Goal: Task Accomplishment & Management: Manage account settings

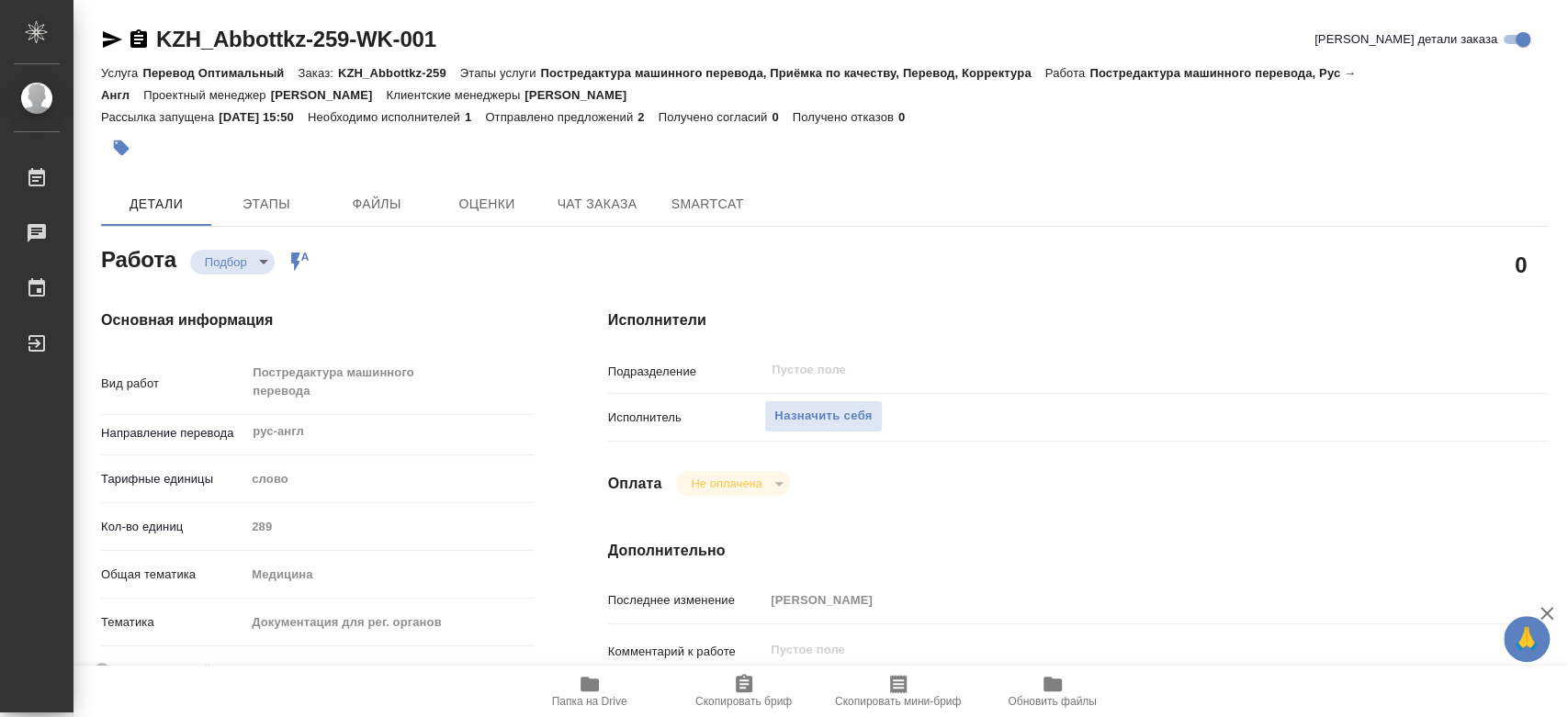
type textarea "x"
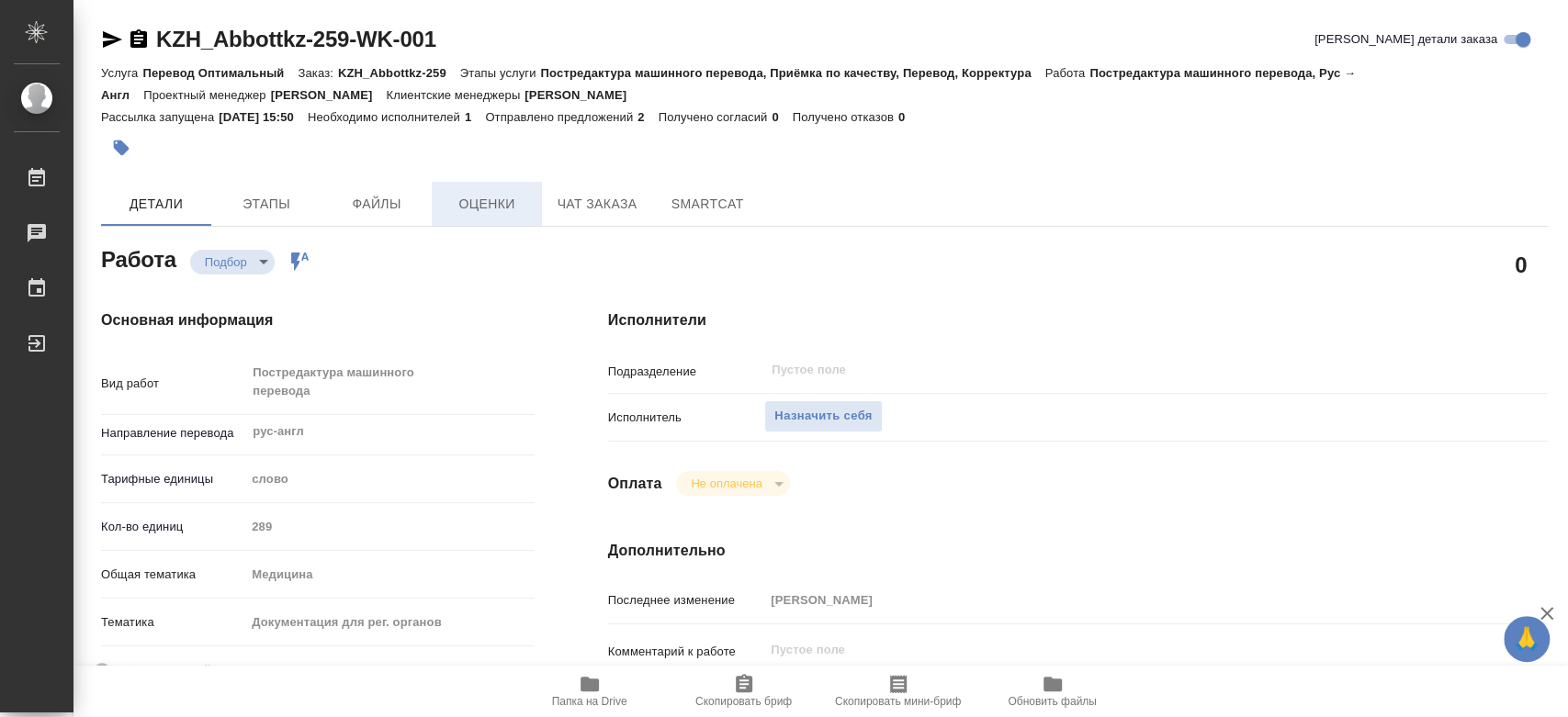
type textarea "x"
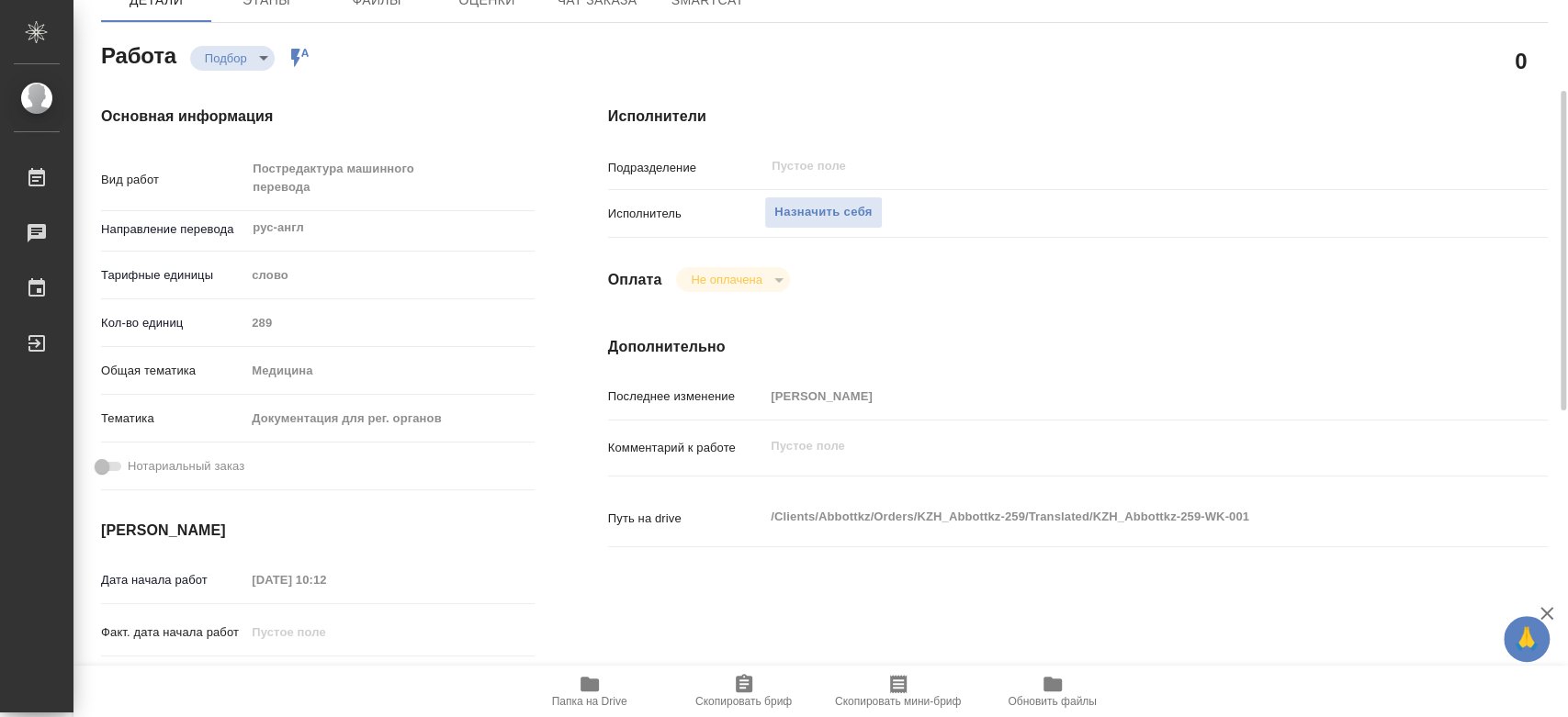
scroll to position [306, 0]
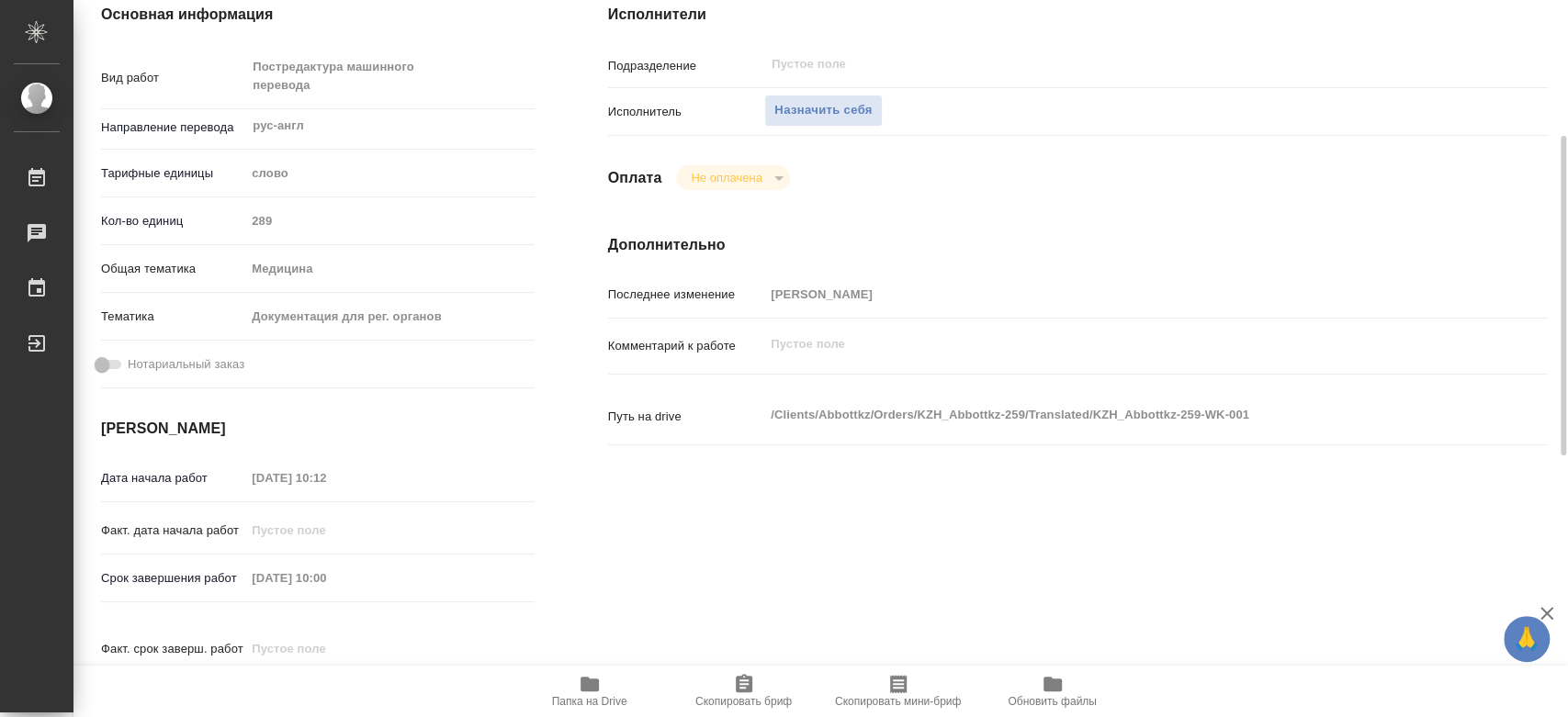
type textarea "x"
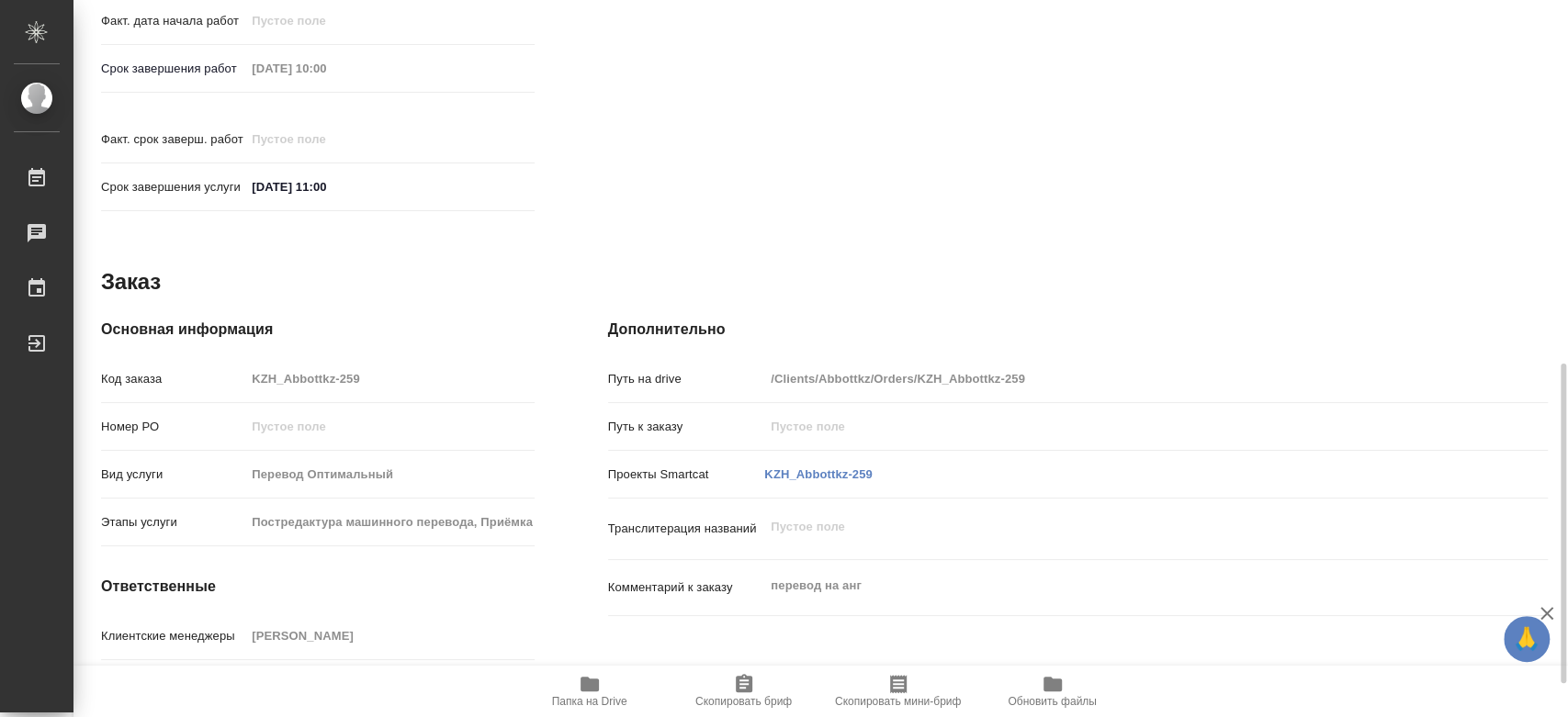
scroll to position [889, 0]
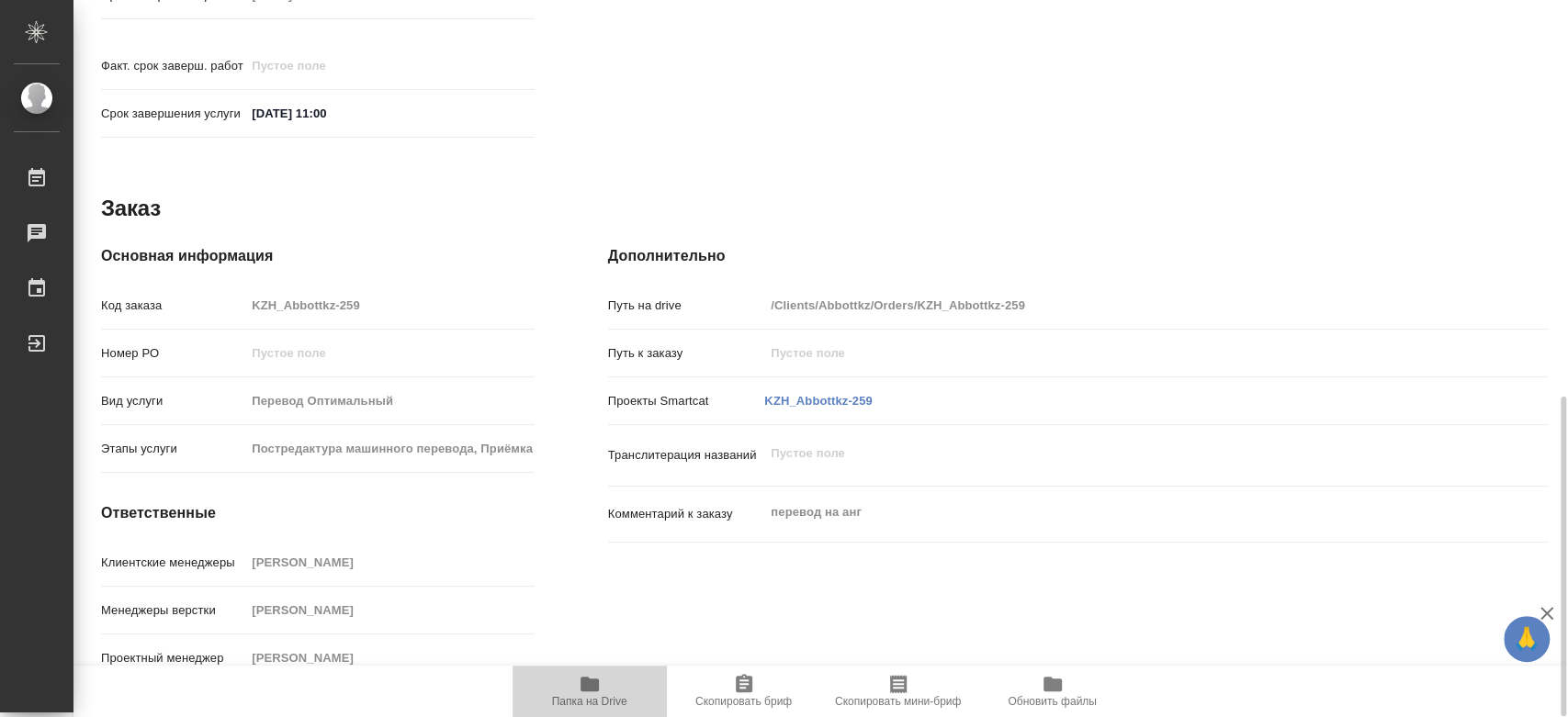
click at [601, 685] on span "Папка на Drive" at bounding box center [589, 691] width 132 height 35
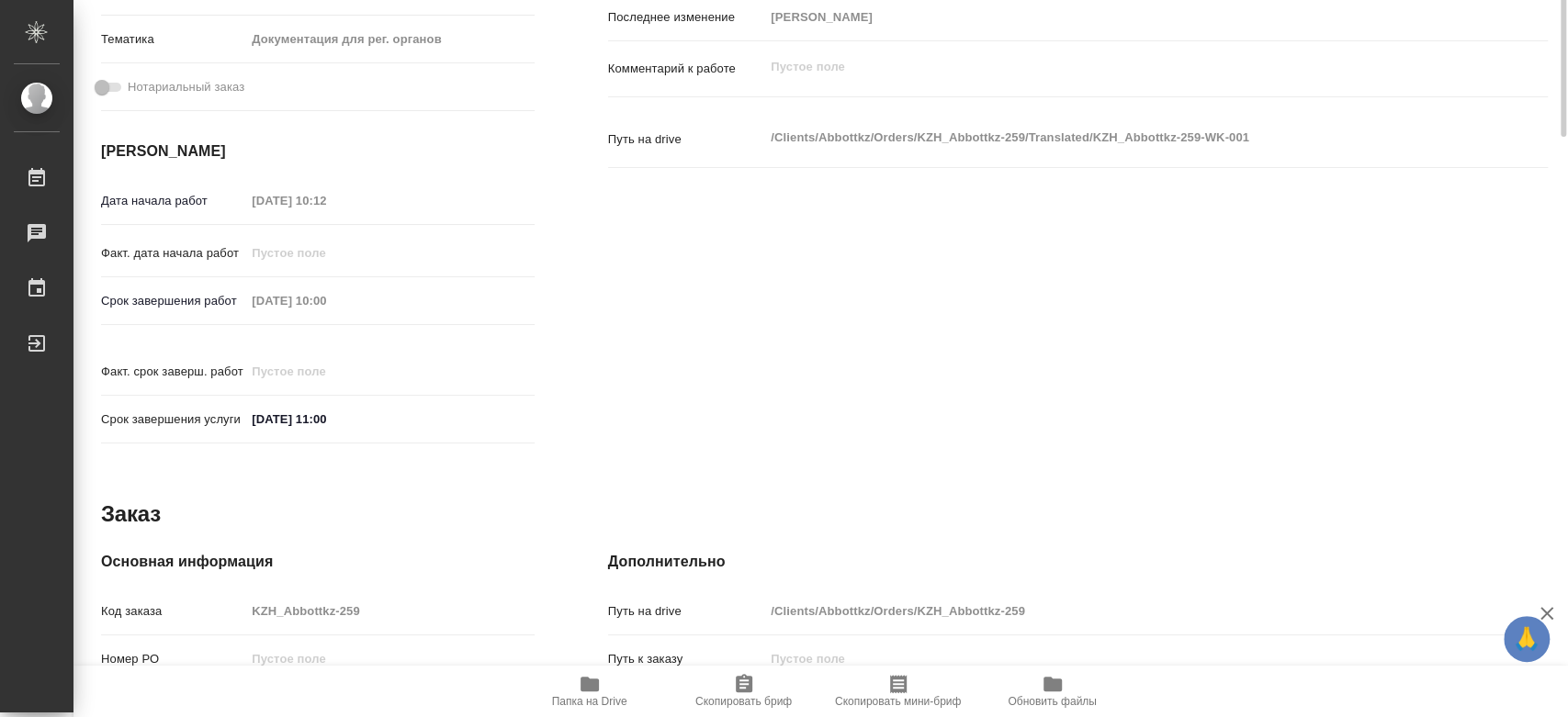
scroll to position [175, 0]
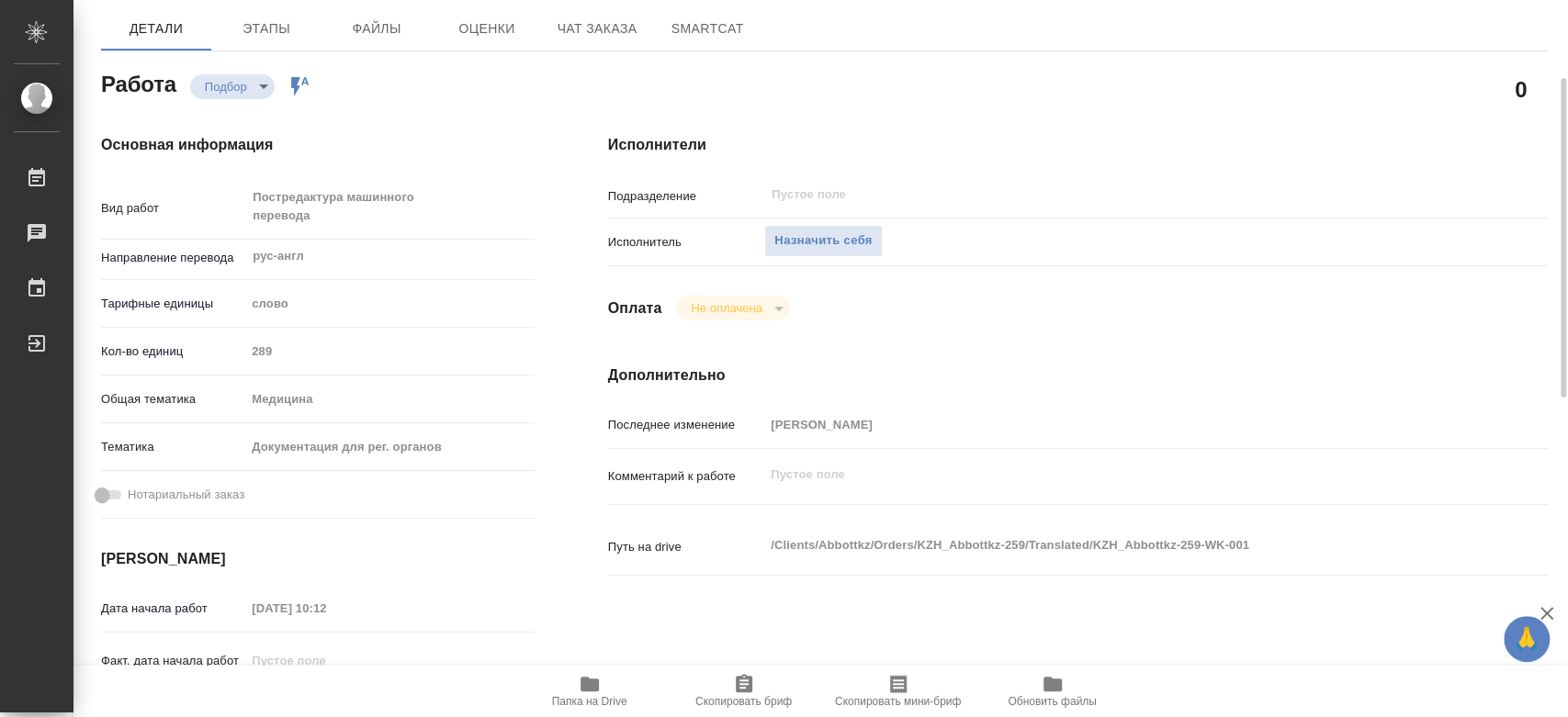
click at [1394, 131] on div "Исполнители Подразделение ​ Исполнитель Назначить себя Оплата Не оплачена notPa…" at bounding box center [1078, 499] width 1014 height 803
click at [736, 27] on span "SmartCat" at bounding box center [707, 29] width 89 height 23
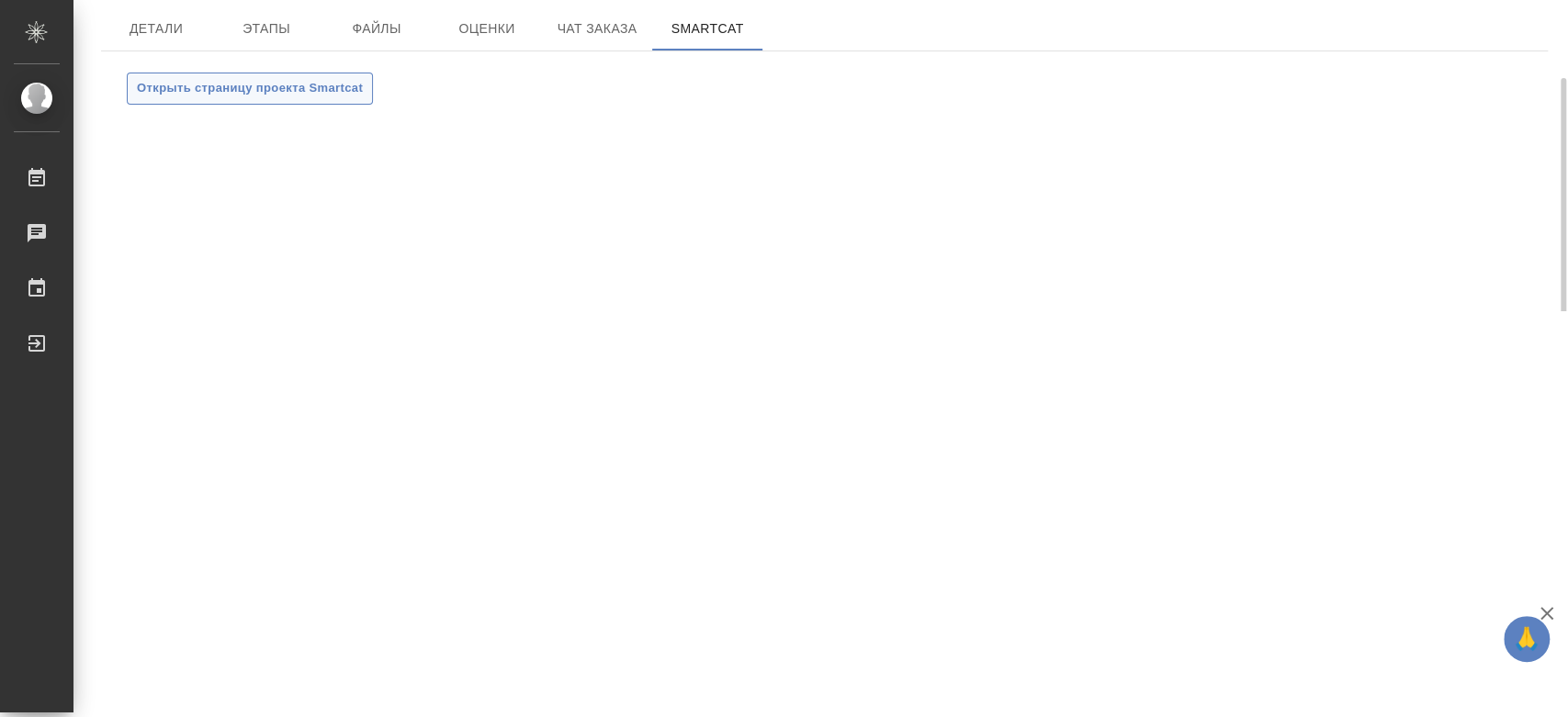
click at [260, 83] on span "Открыть страницу проекта Smartcat" at bounding box center [249, 89] width 226 height 21
click at [162, 30] on span "Детали" at bounding box center [156, 29] width 89 height 23
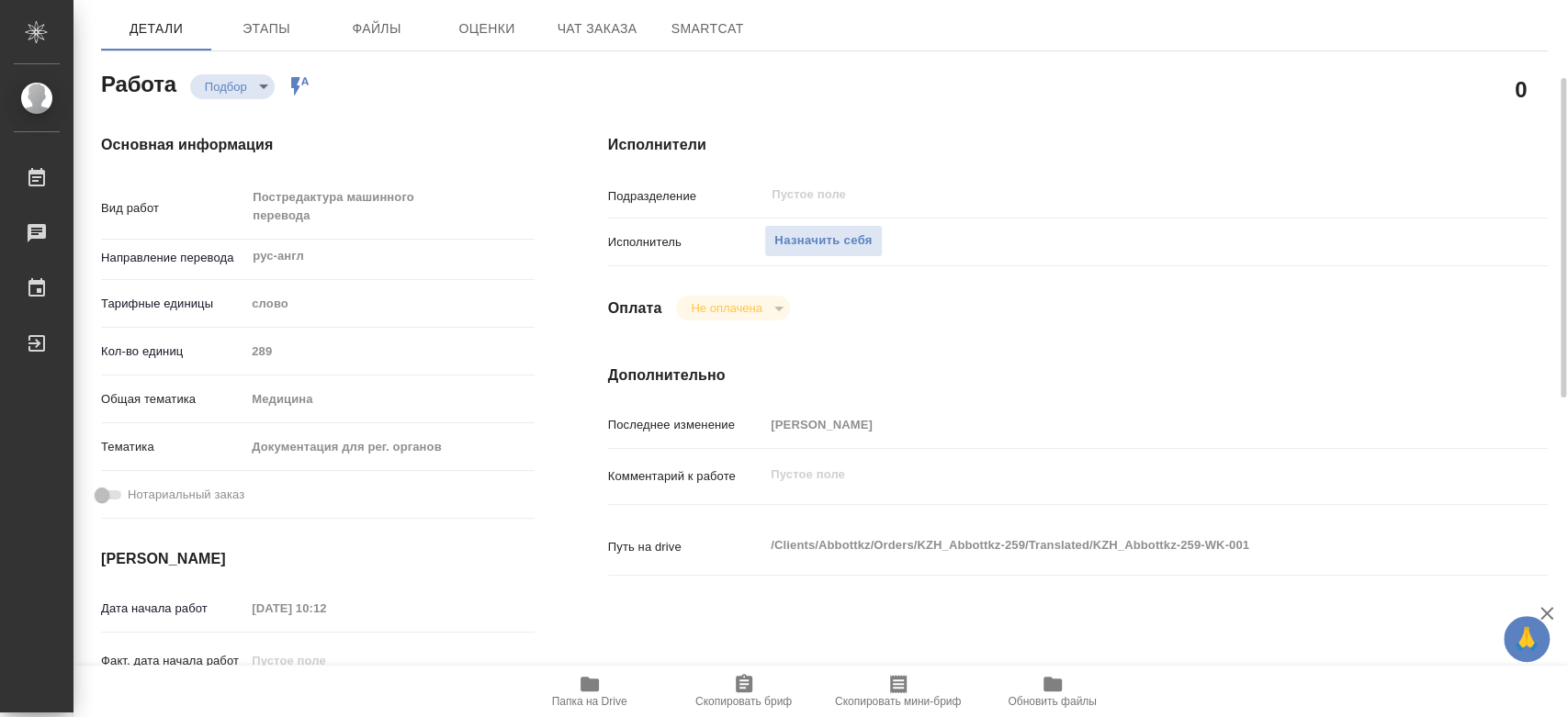
type textarea "x"
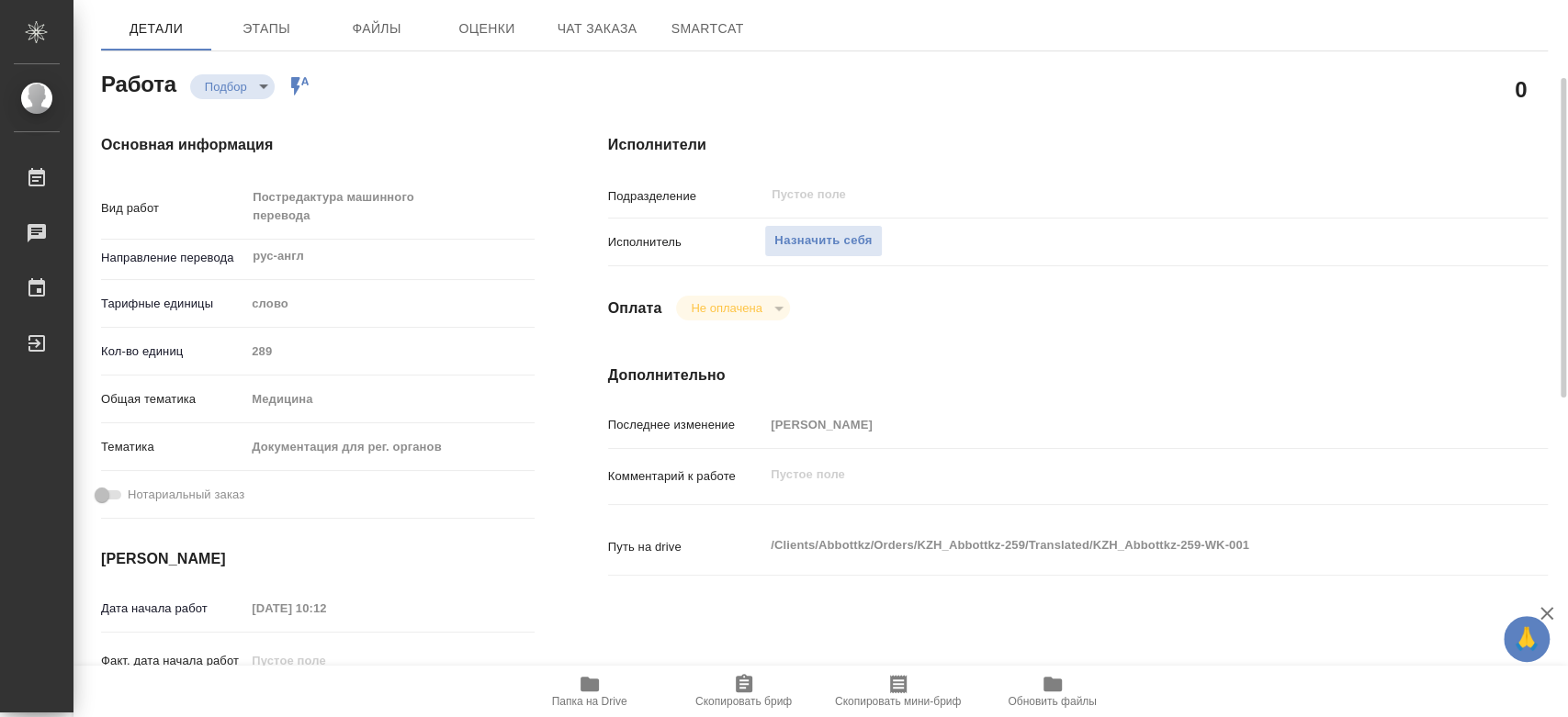
type textarea "x"
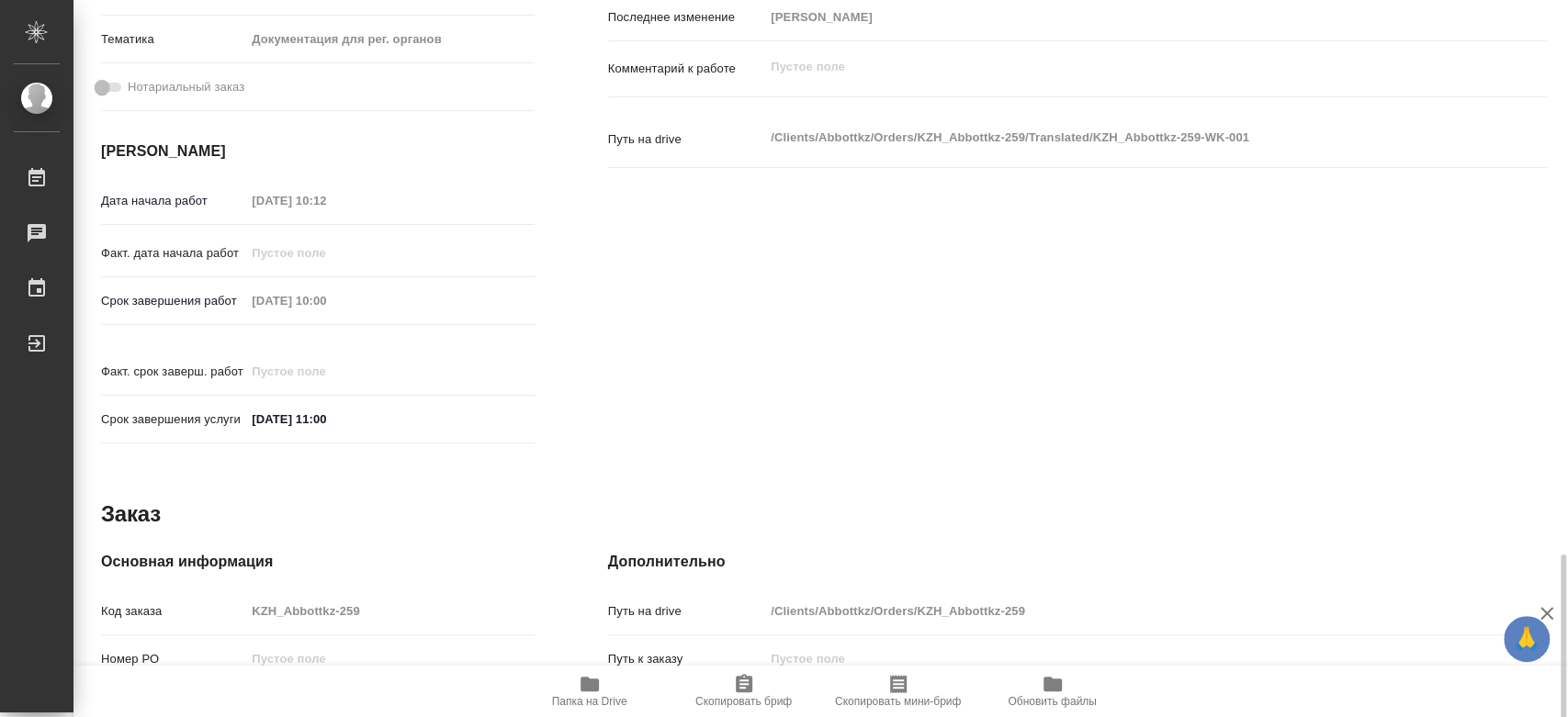
scroll to position [889, 0]
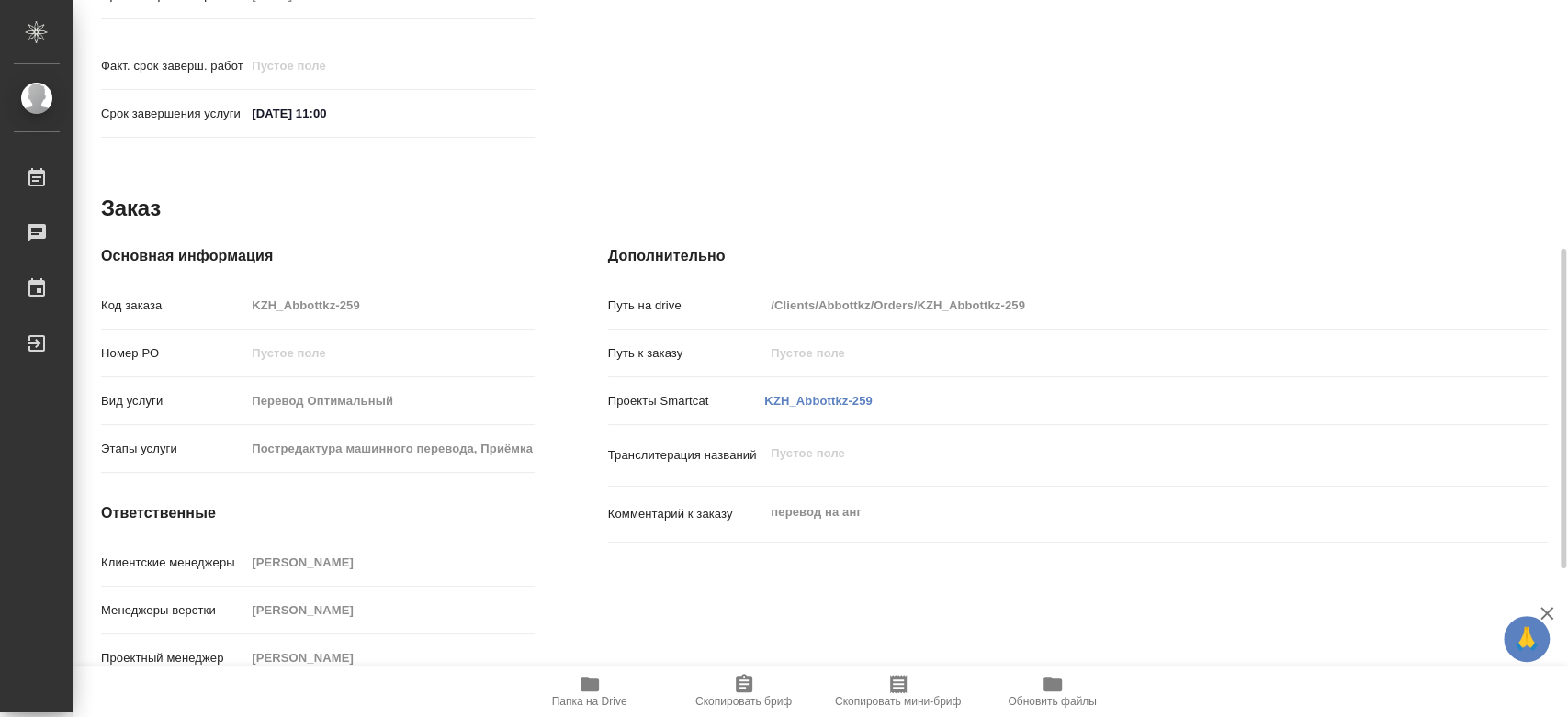
type textarea "x"
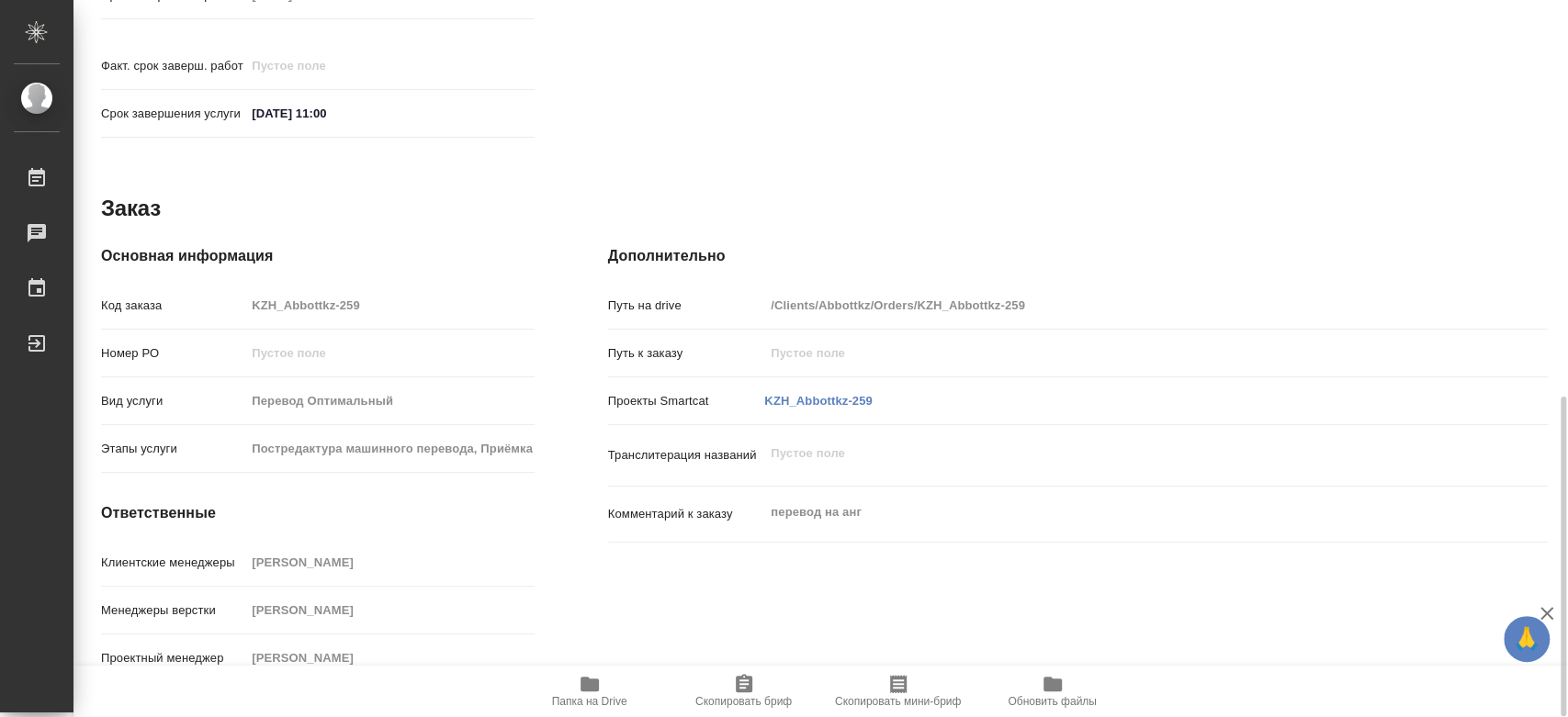
click at [1452, 214] on div "Дополнительно Путь на drive /Clients/Abbottkz/Orders/KZH_Abbottkz-259 Путь к за…" at bounding box center [1078, 468] width 1014 height 518
click at [1327, 245] on h4 "Дополнительно" at bounding box center [1078, 256] width 939 height 22
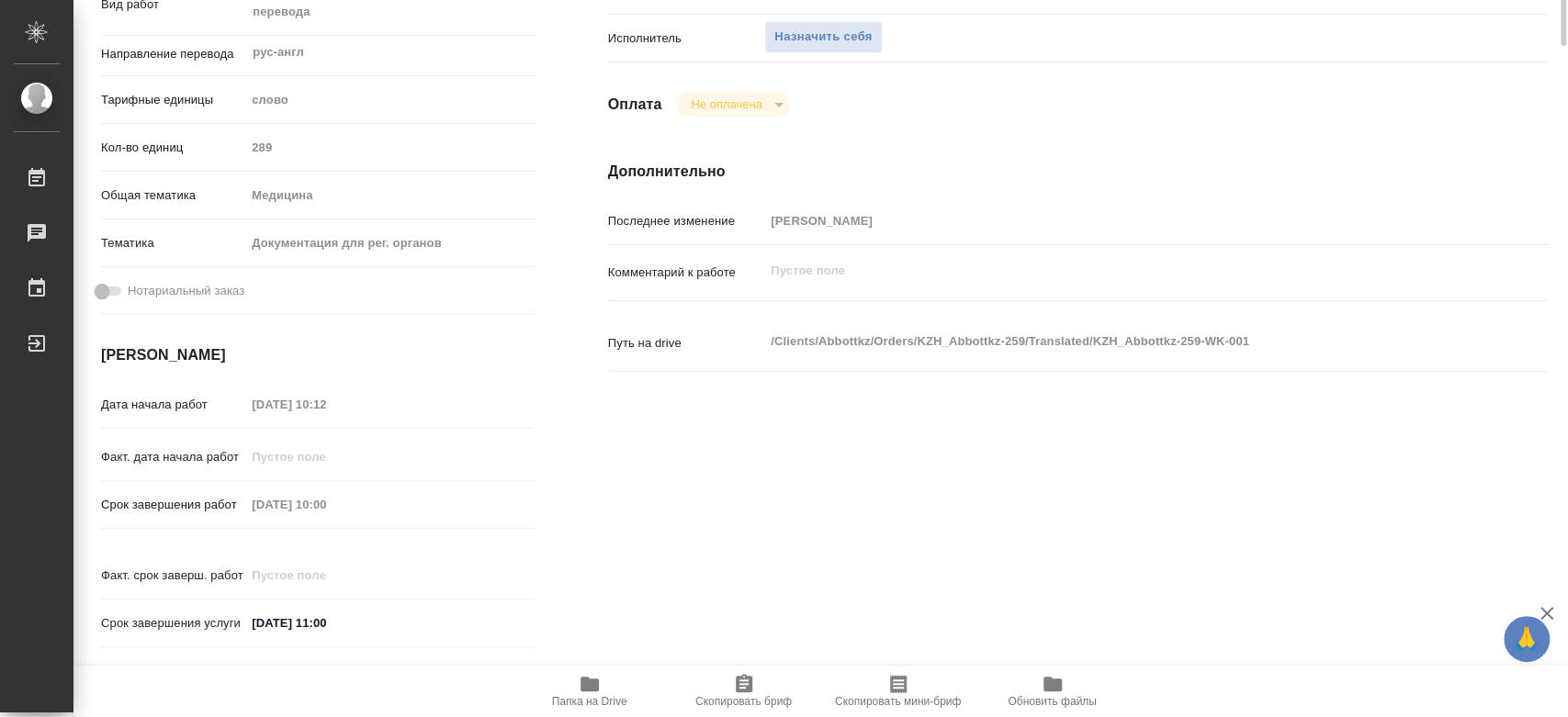
scroll to position [0, 0]
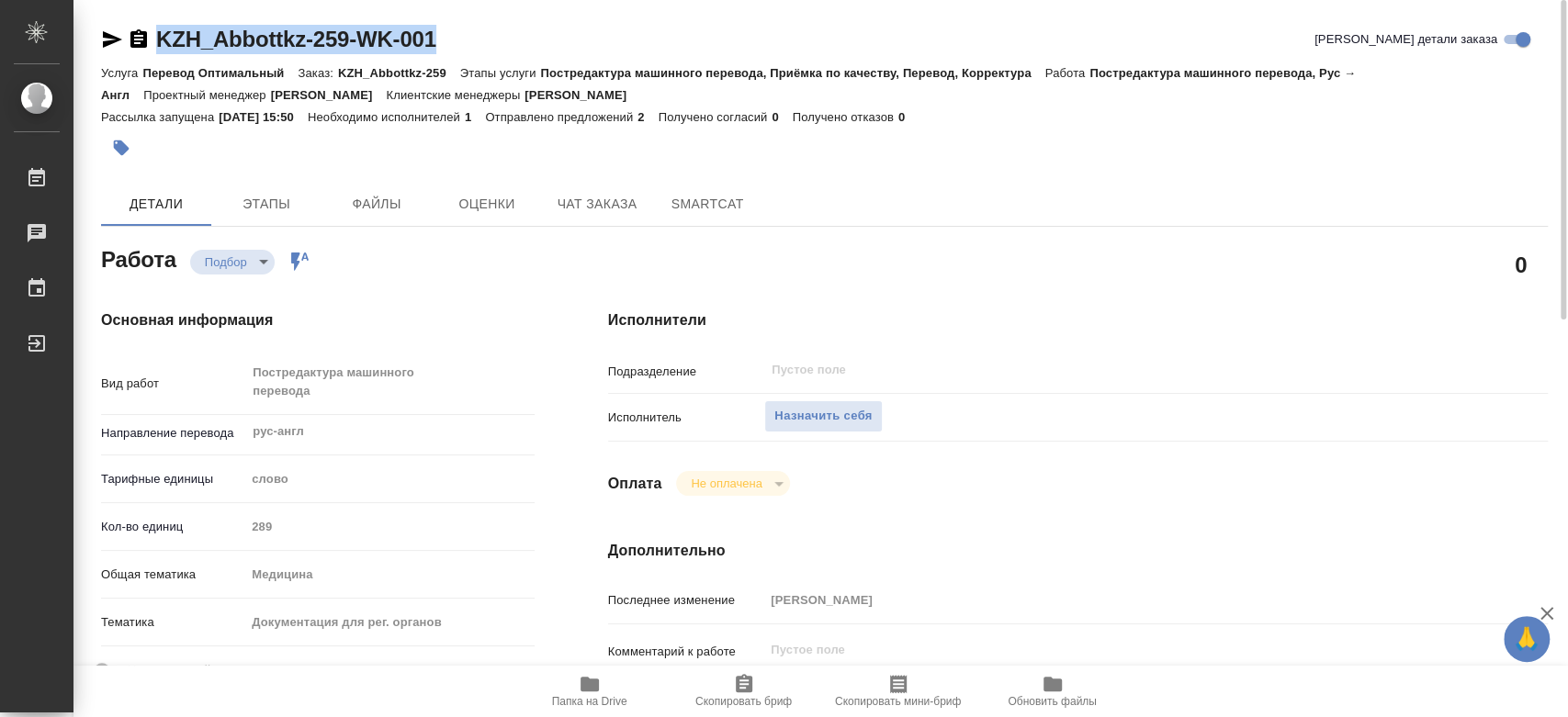
drag, startPoint x: 355, startPoint y: 22, endPoint x: 154, endPoint y: 16, distance: 201.1
copy link "KZH_Abbottkz-259-WK-001"
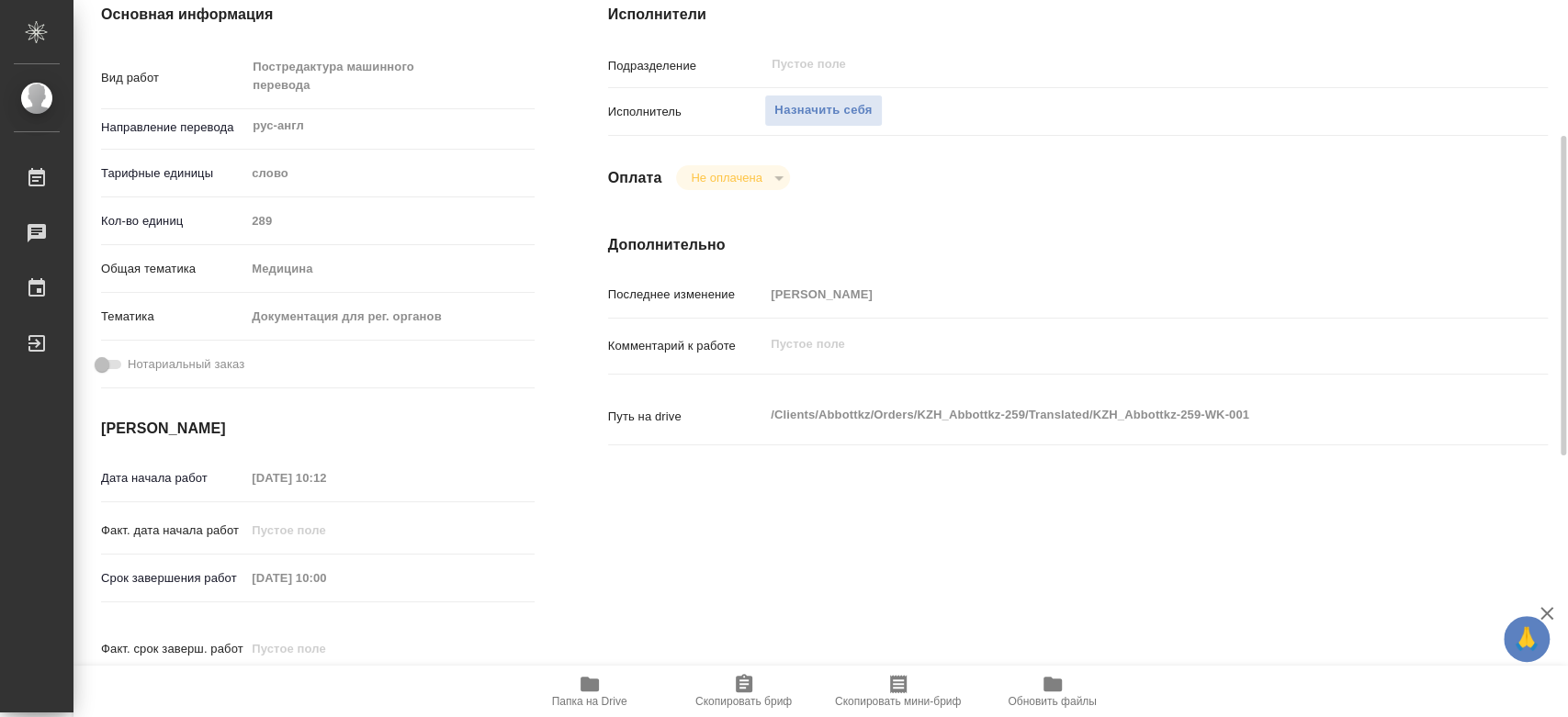
scroll to position [510, 0]
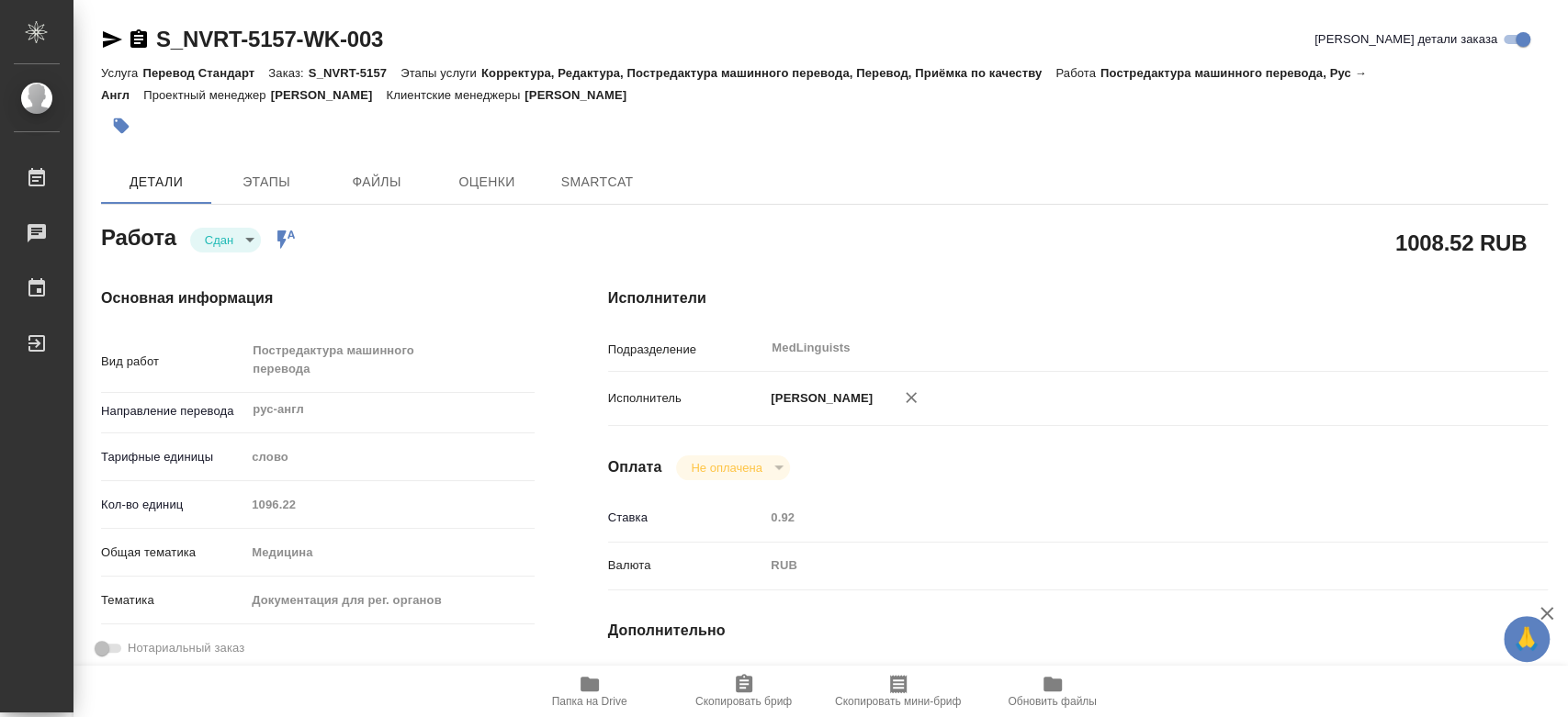
type textarea "x"
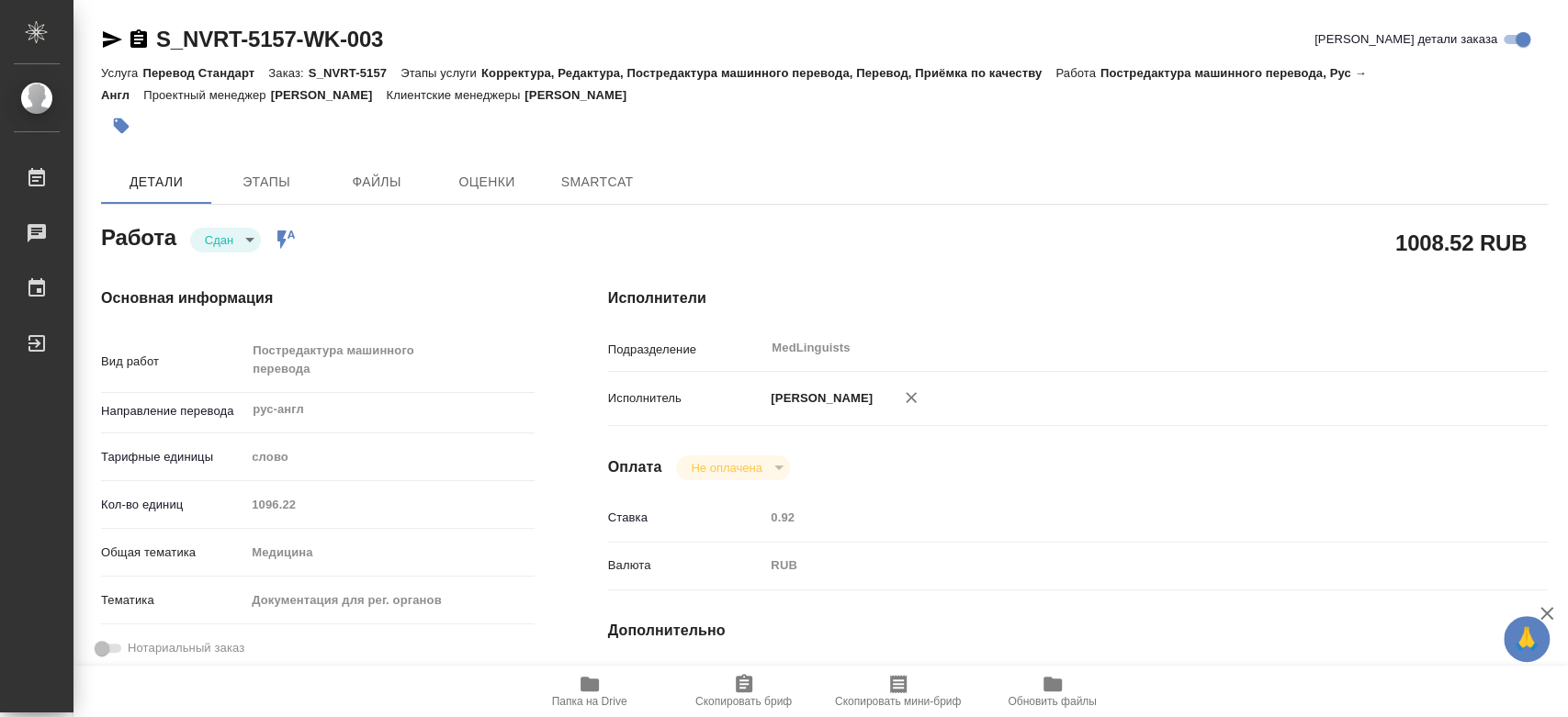
type textarea "x"
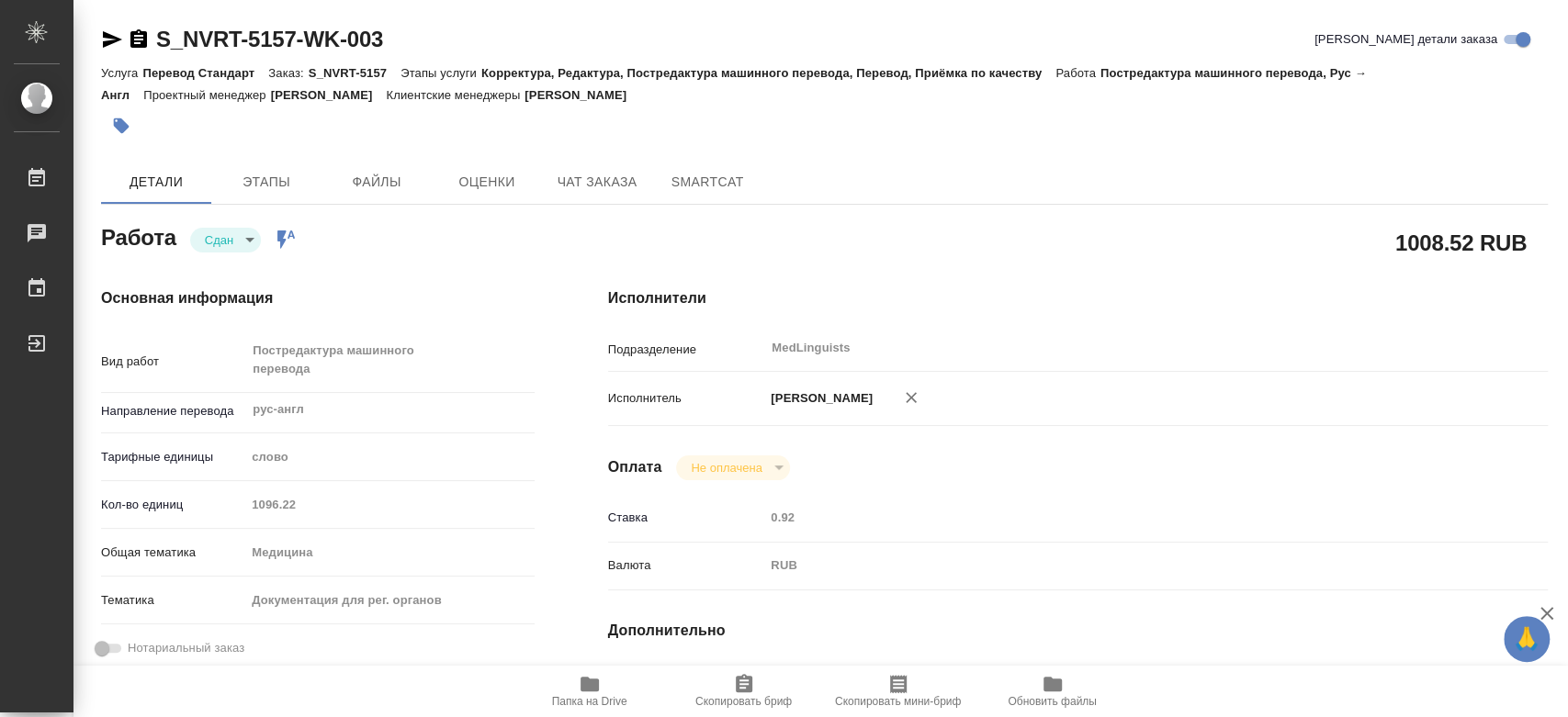
click at [219, 497] on div "Кол-во единиц 1096.22" at bounding box center [318, 504] width 434 height 32
type textarea "x"
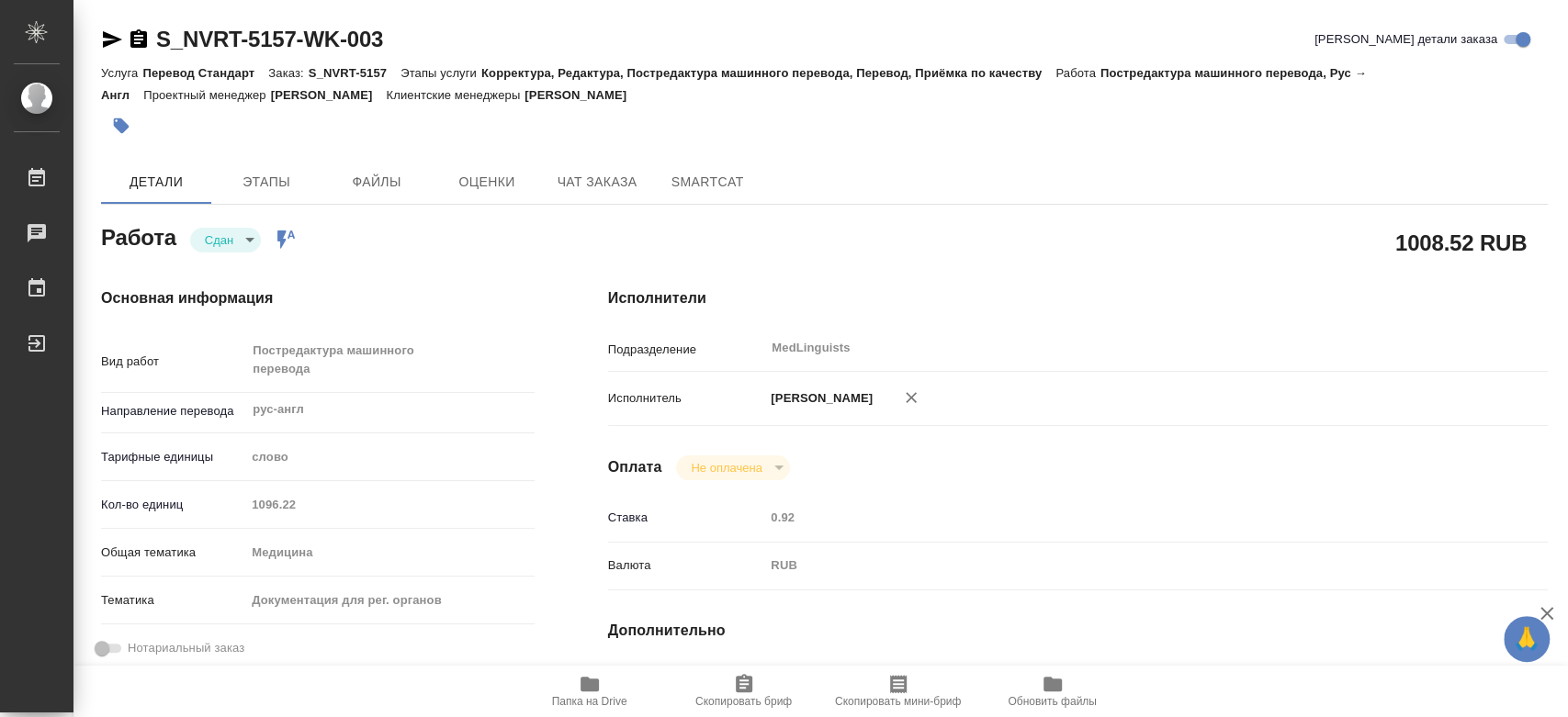
type textarea "x"
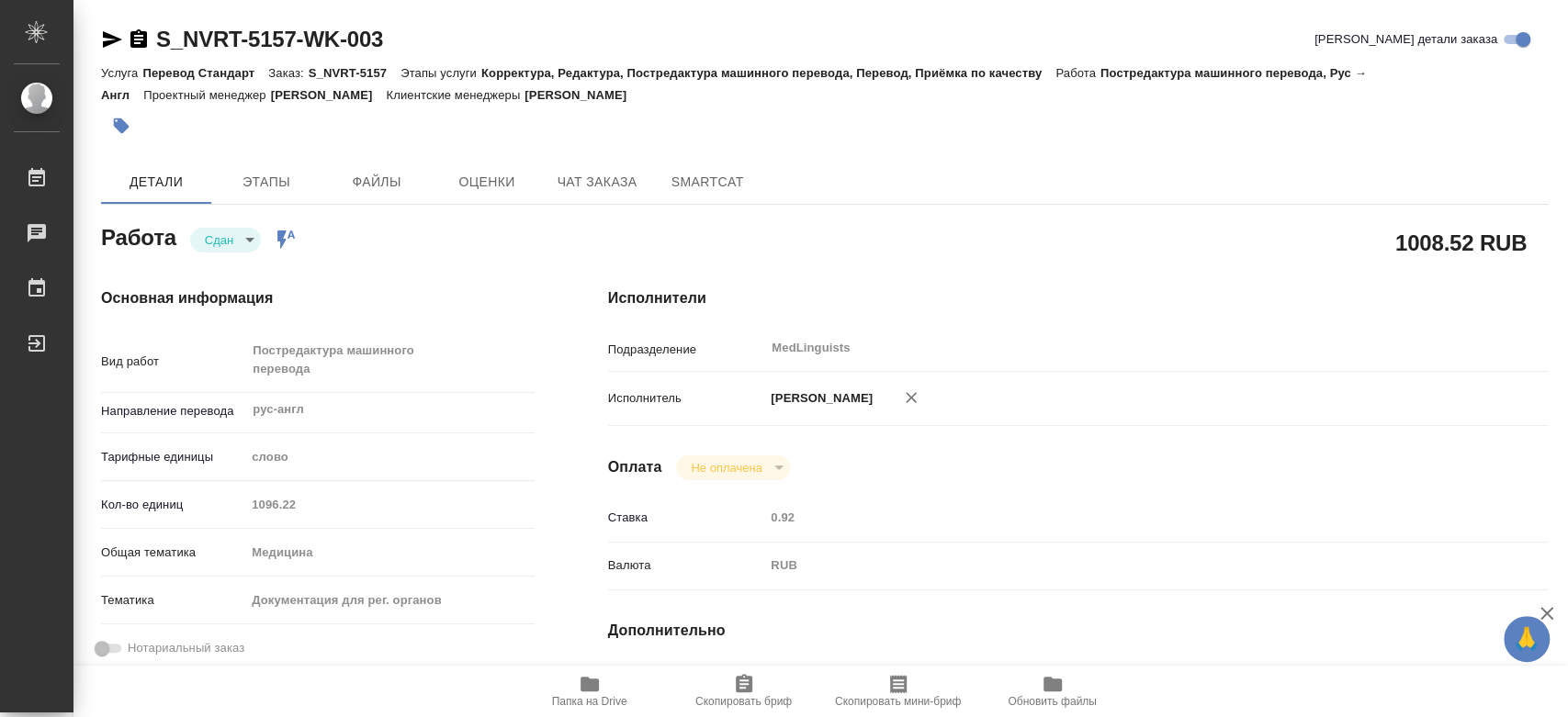
type textarea "x"
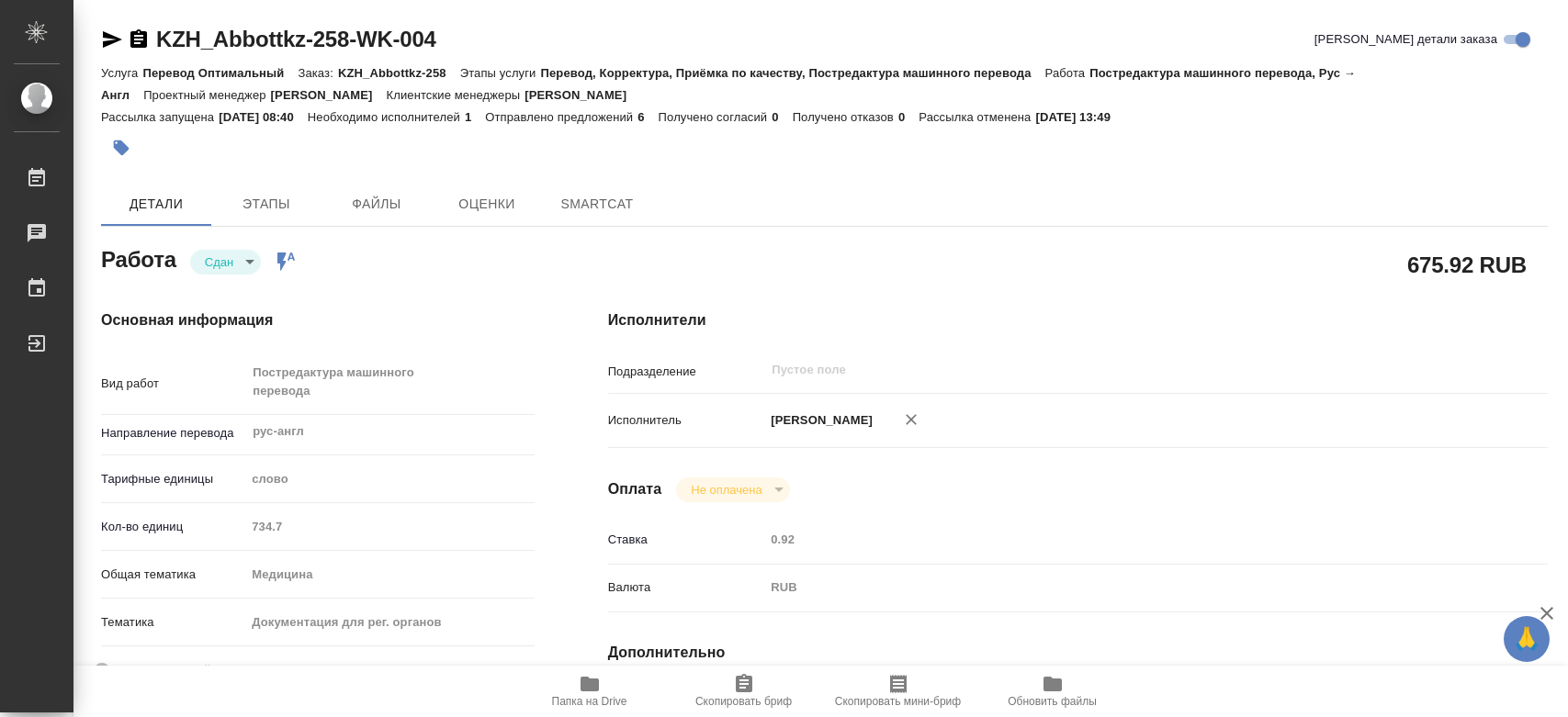
type textarea "x"
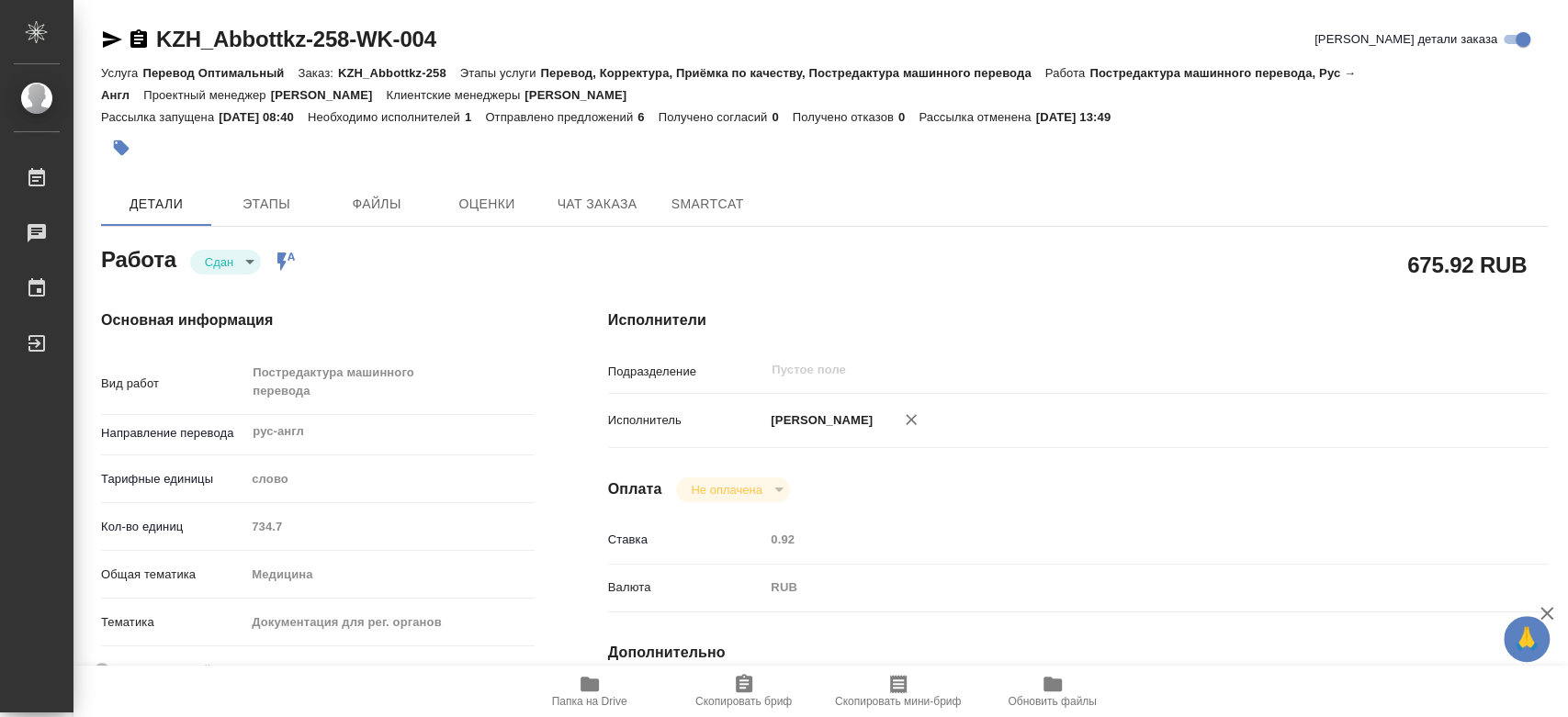
type textarea "x"
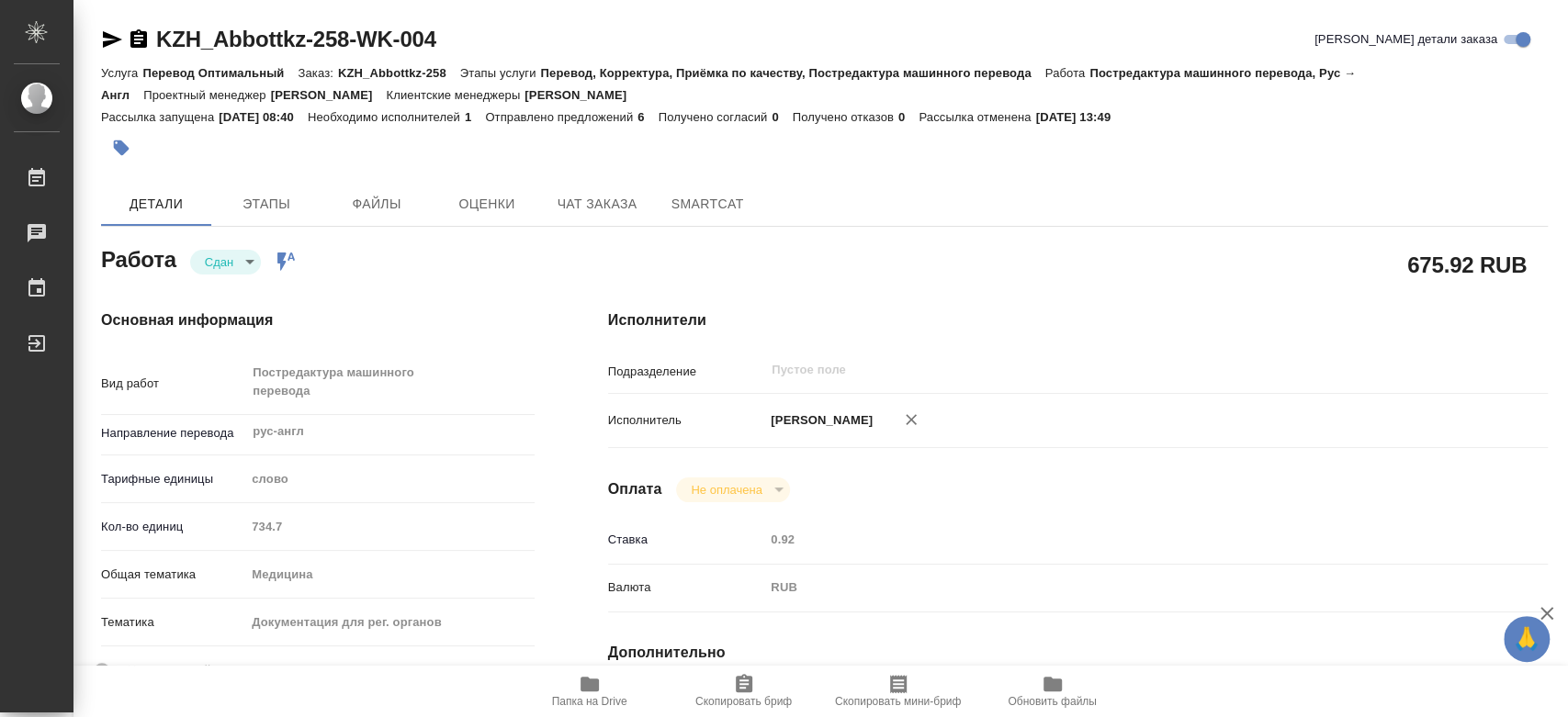
click at [219, 525] on div "Кол-во единиц 734.7" at bounding box center [318, 526] width 434 height 32
type textarea "x"
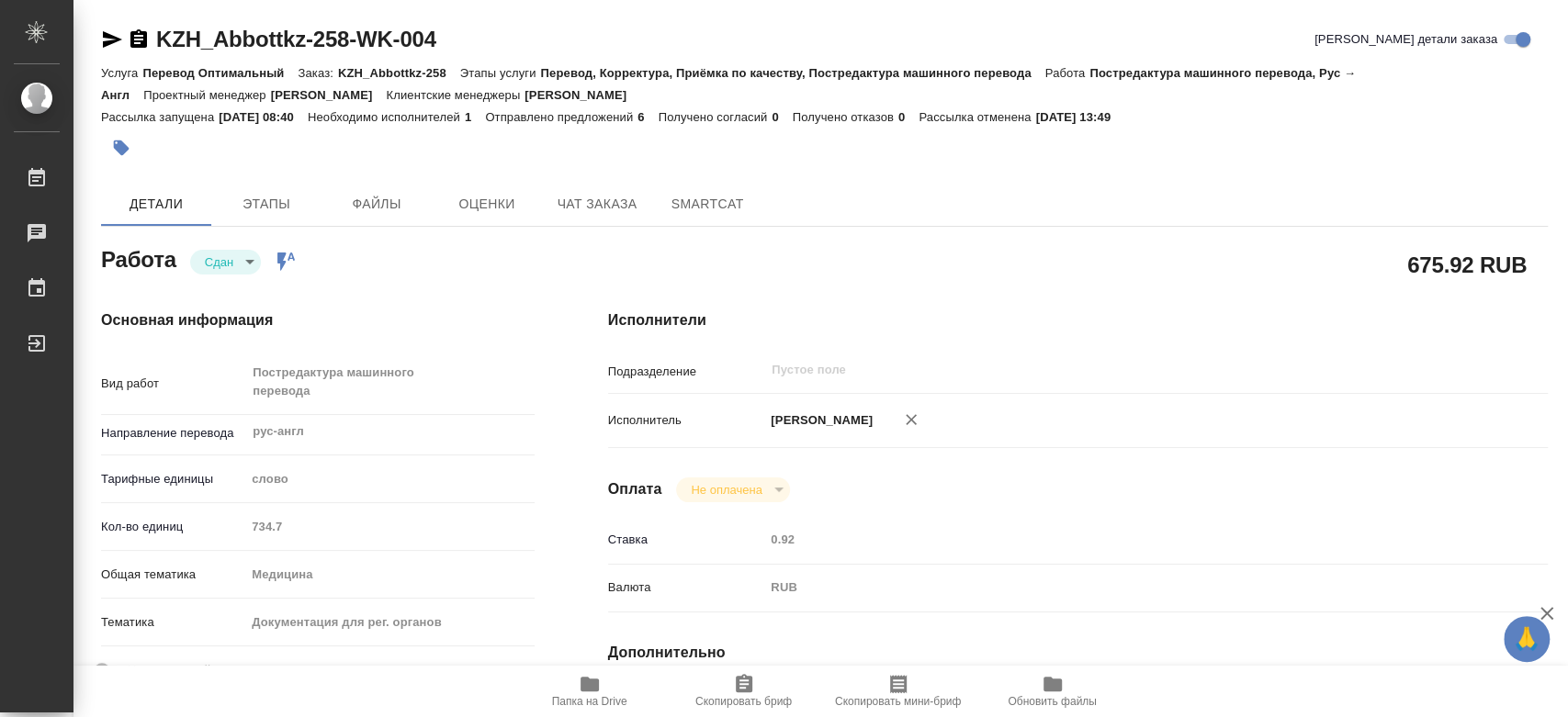
type textarea "x"
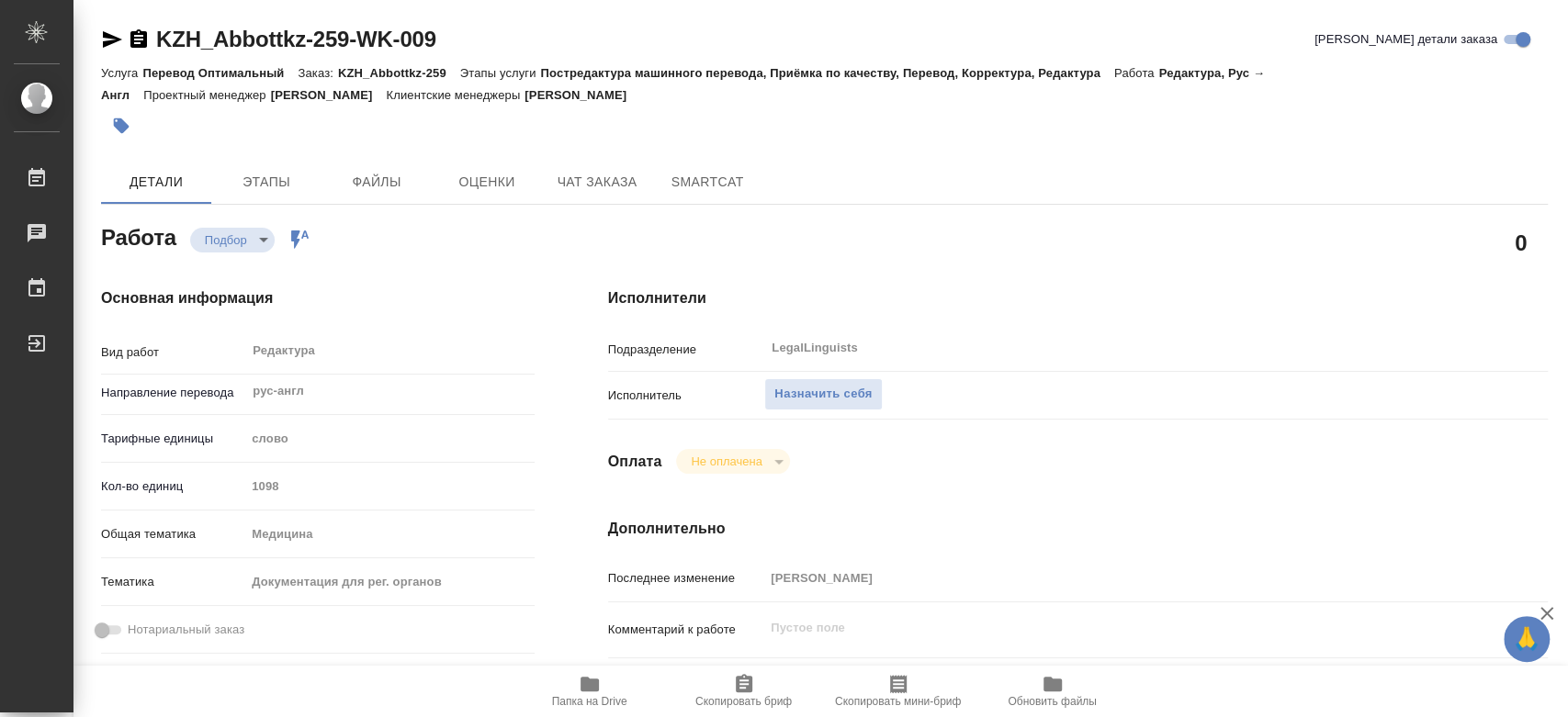
click at [754, 119] on div at bounding box center [583, 126] width 964 height 40
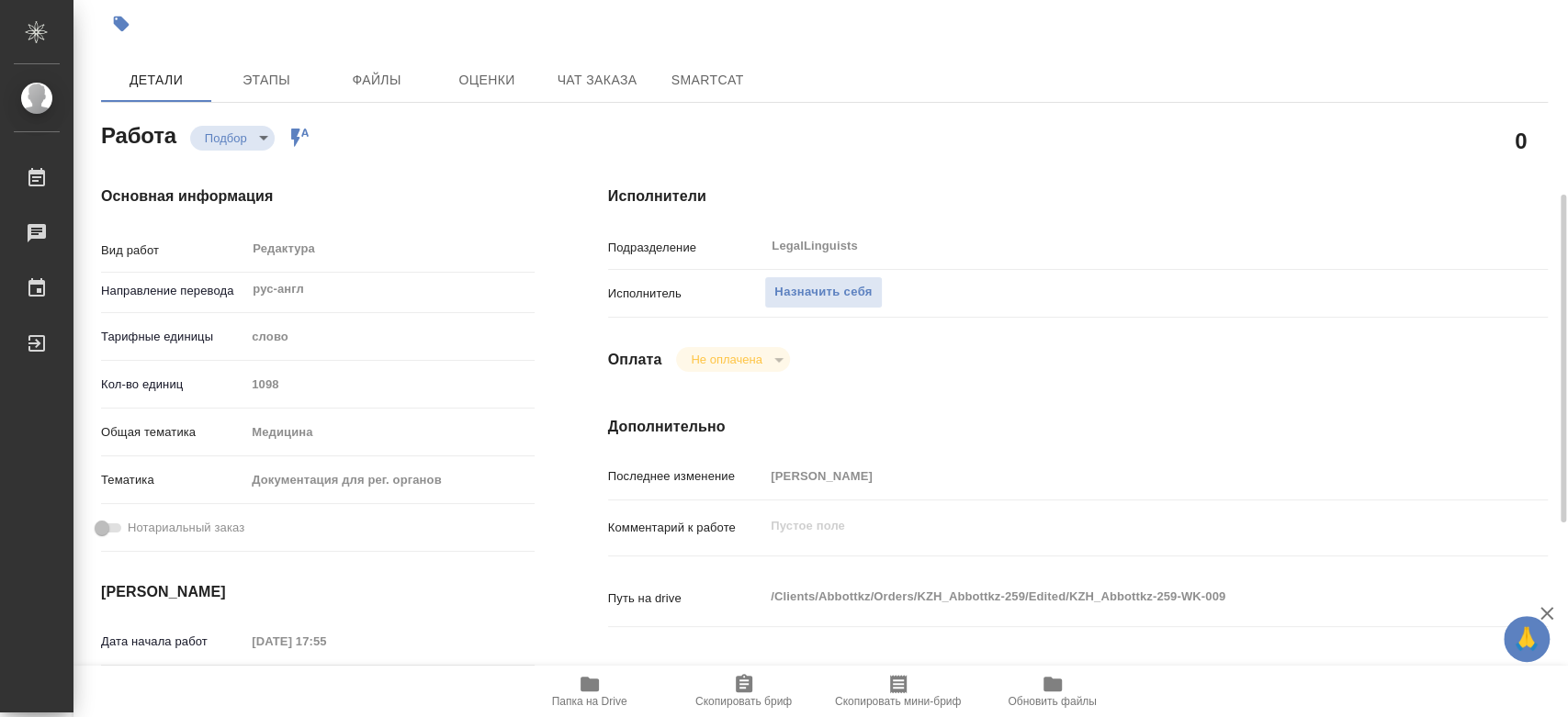
scroll to position [204, 0]
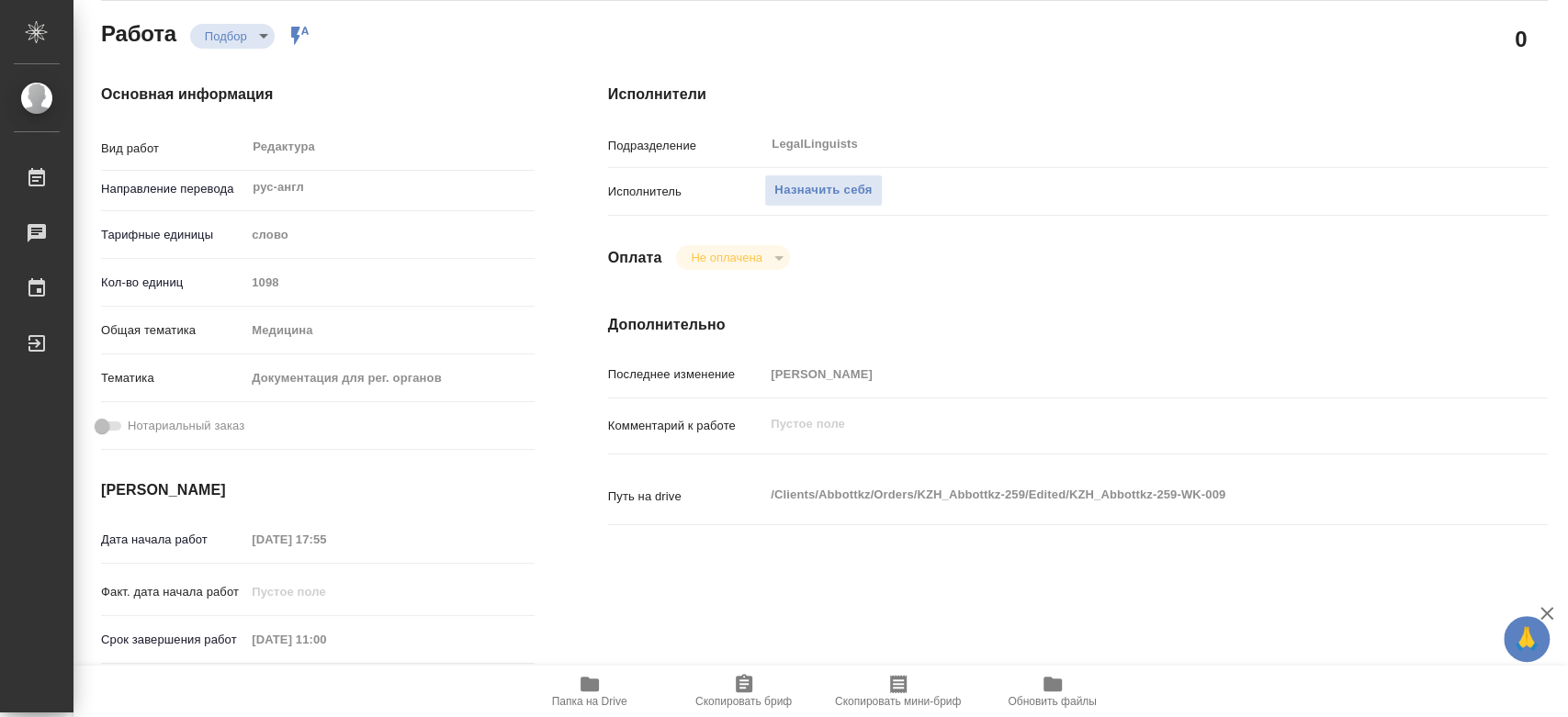
click at [750, 138] on div "Подразделение LegalLinguists ​" at bounding box center [1078, 143] width 939 height 32
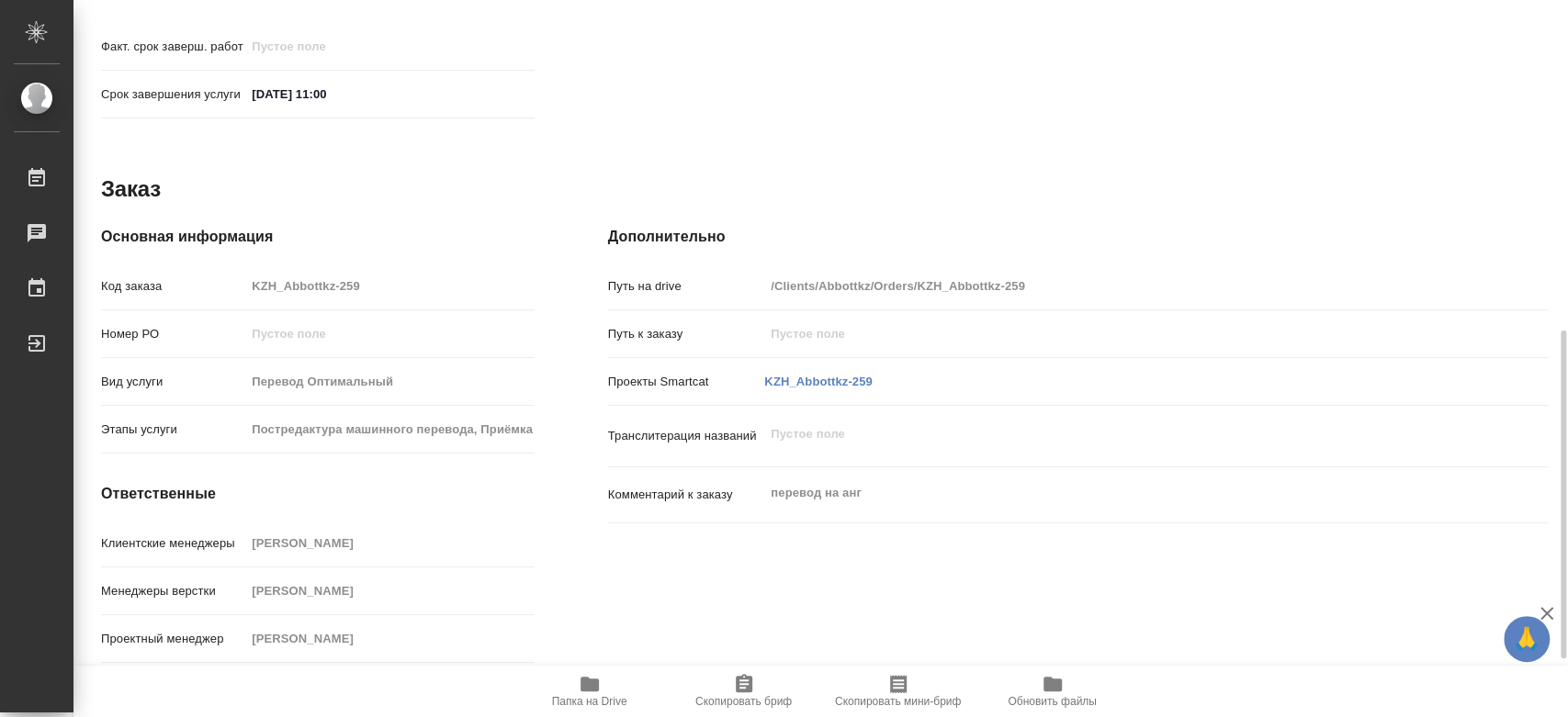
scroll to position [0, 0]
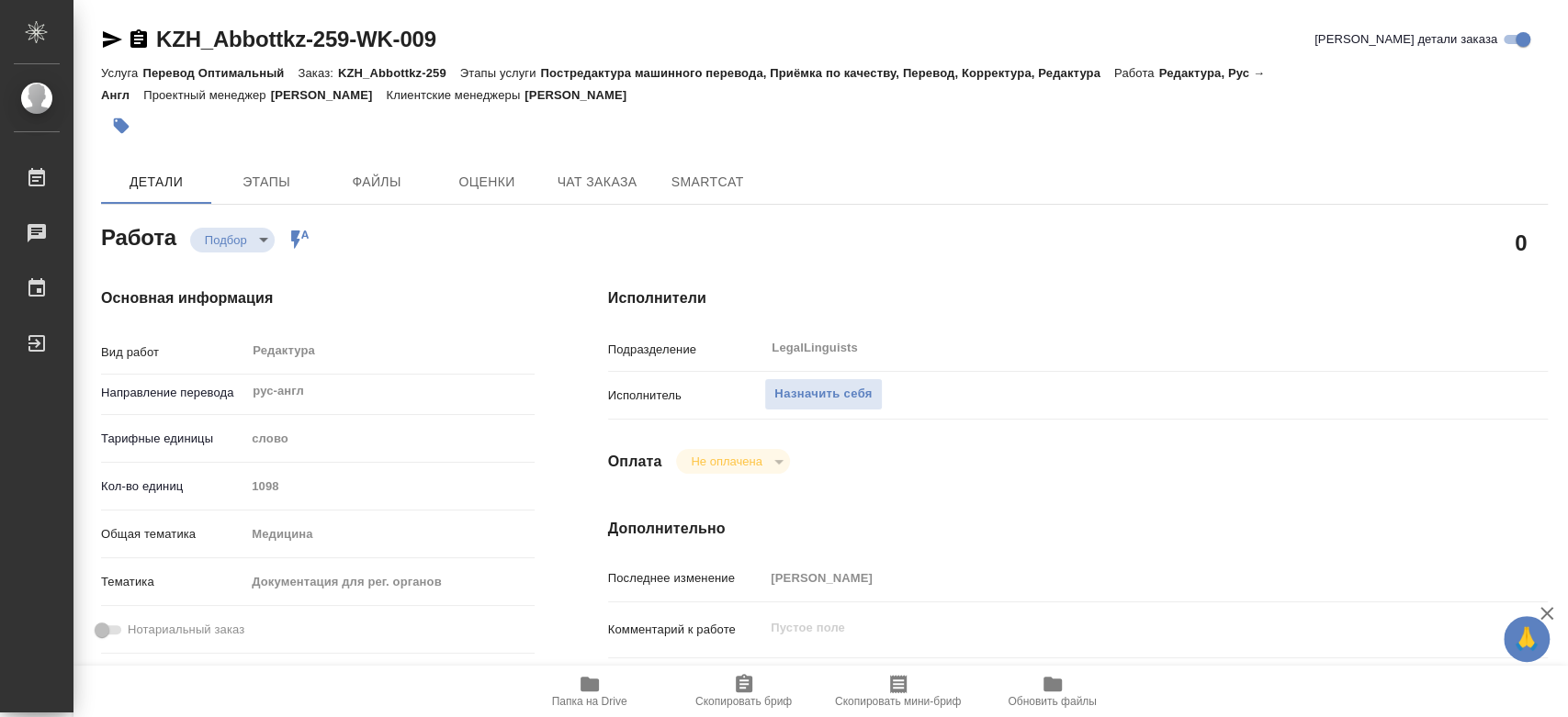
drag, startPoint x: 470, startPoint y: 36, endPoint x: 155, endPoint y: 42, distance: 315.1
click at [155, 42] on div "KZH_Abbottkz-259-WK-009 Кратко детали заказа" at bounding box center [824, 39] width 1447 height 30
copy link "KZH_Abbottkz-259-WK-009"
click at [799, 400] on span "Назначить себя" at bounding box center [823, 395] width 97 height 21
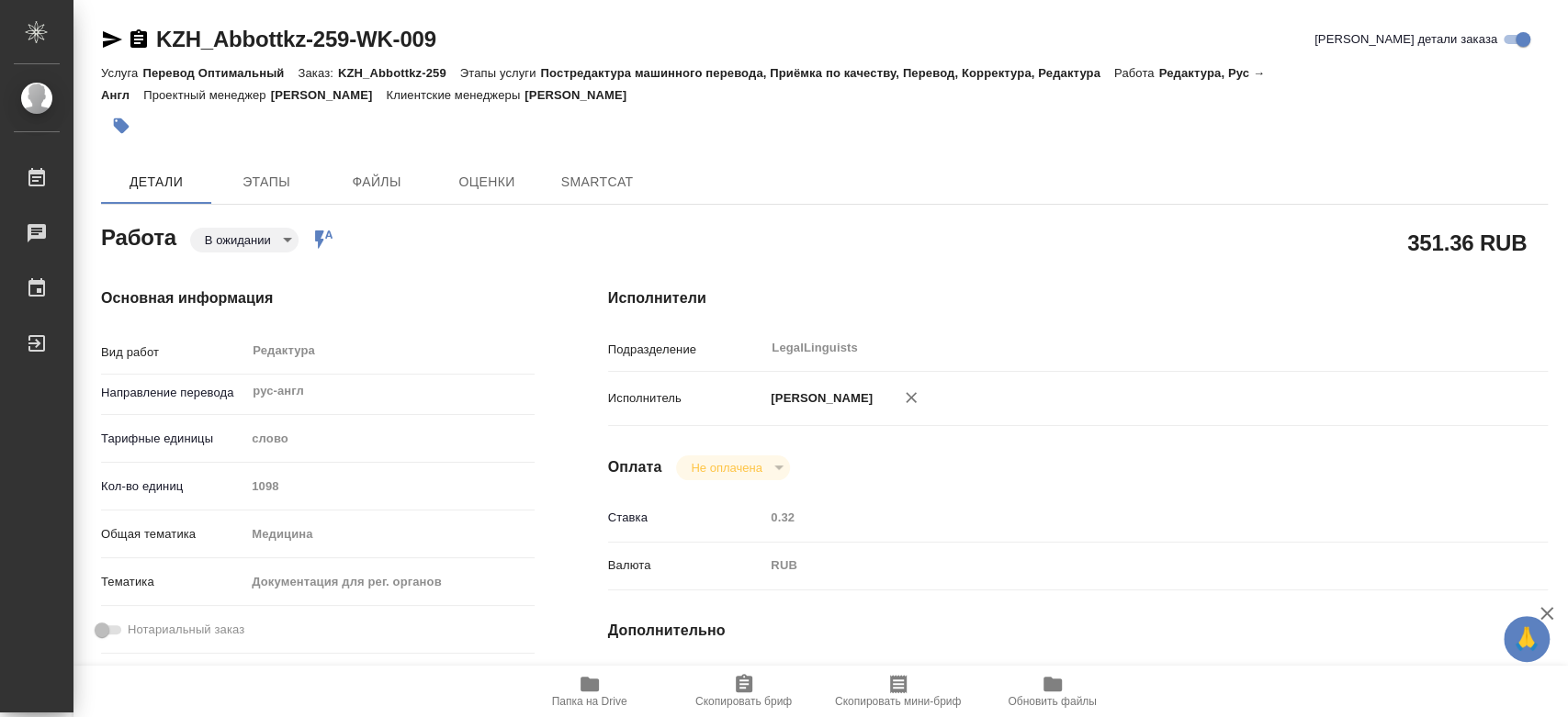
type textarea "x"
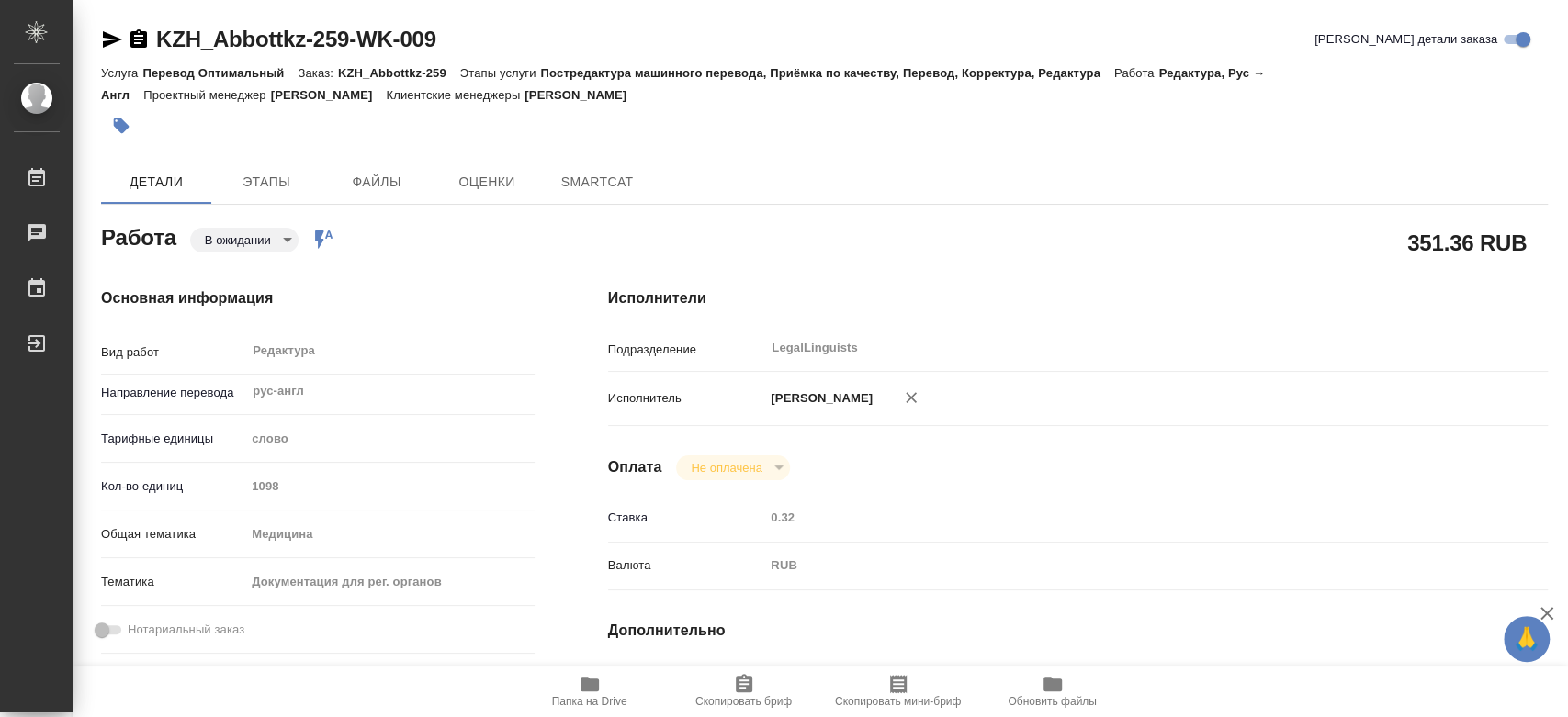
type textarea "x"
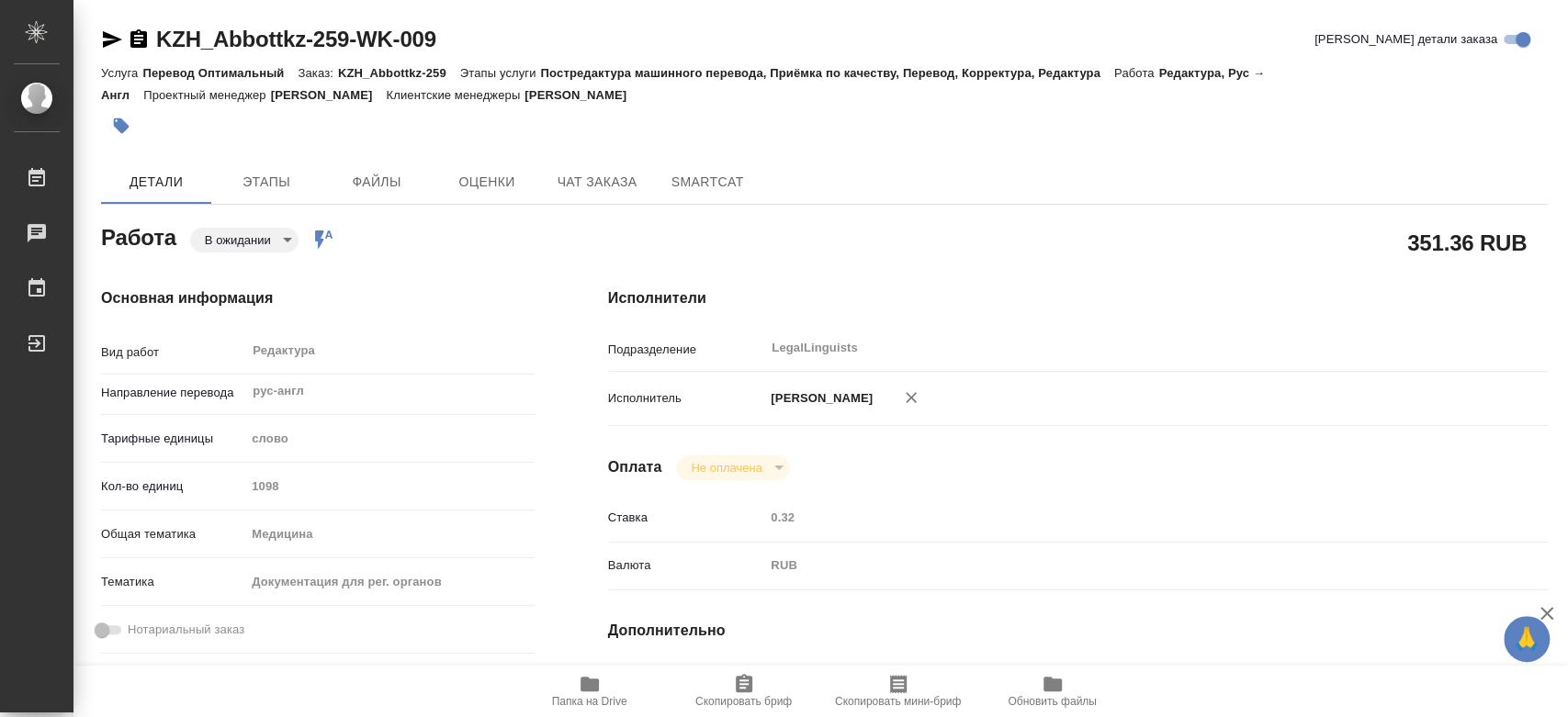
type textarea "x"
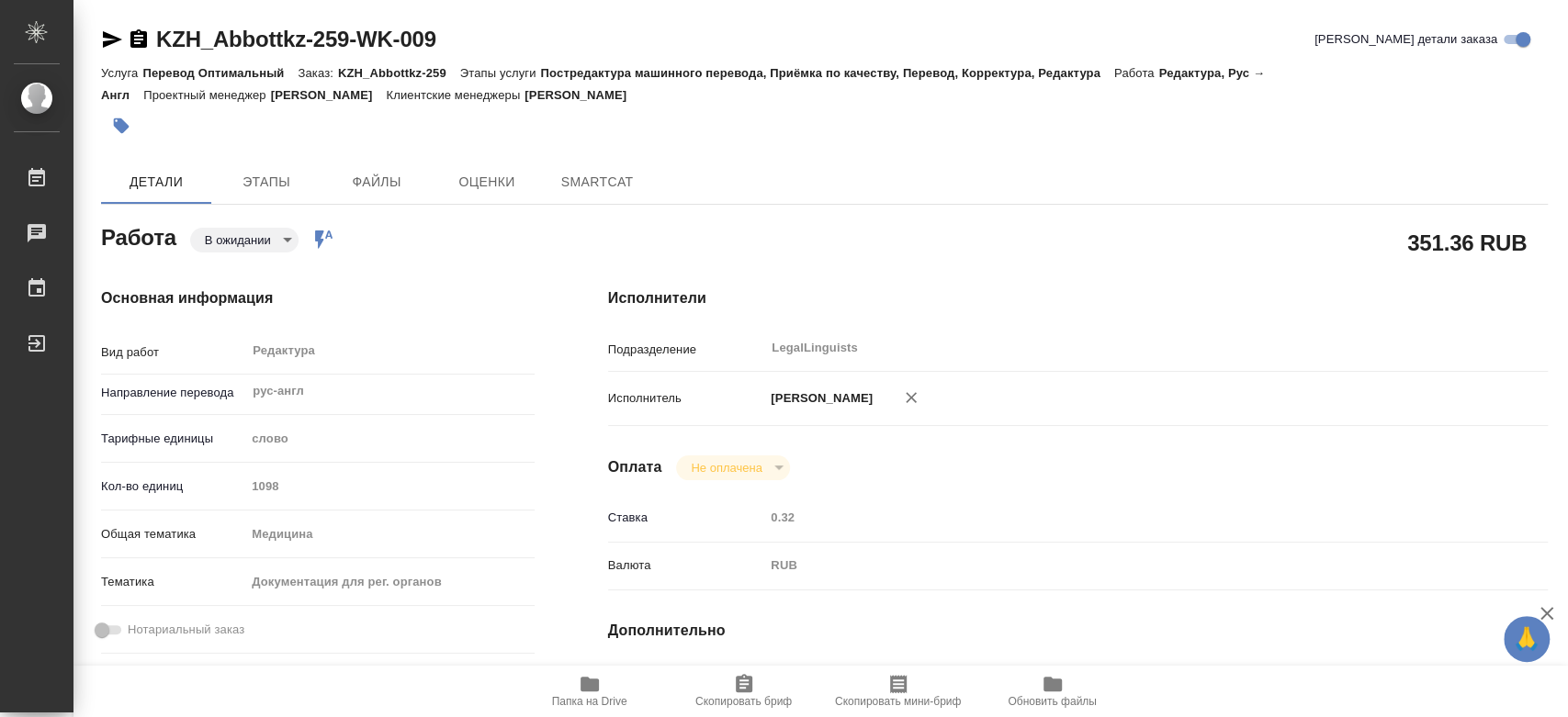
type textarea "x"
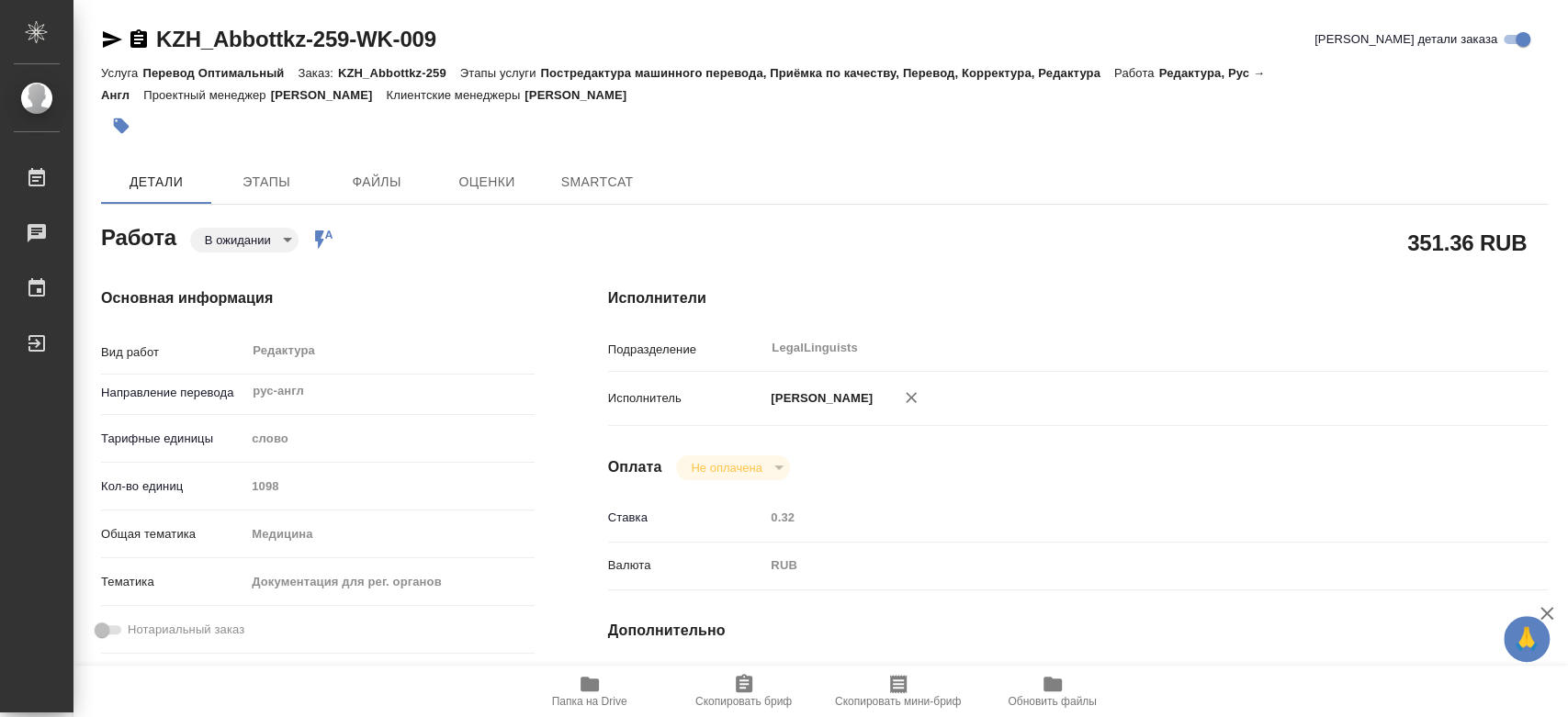
type textarea "x"
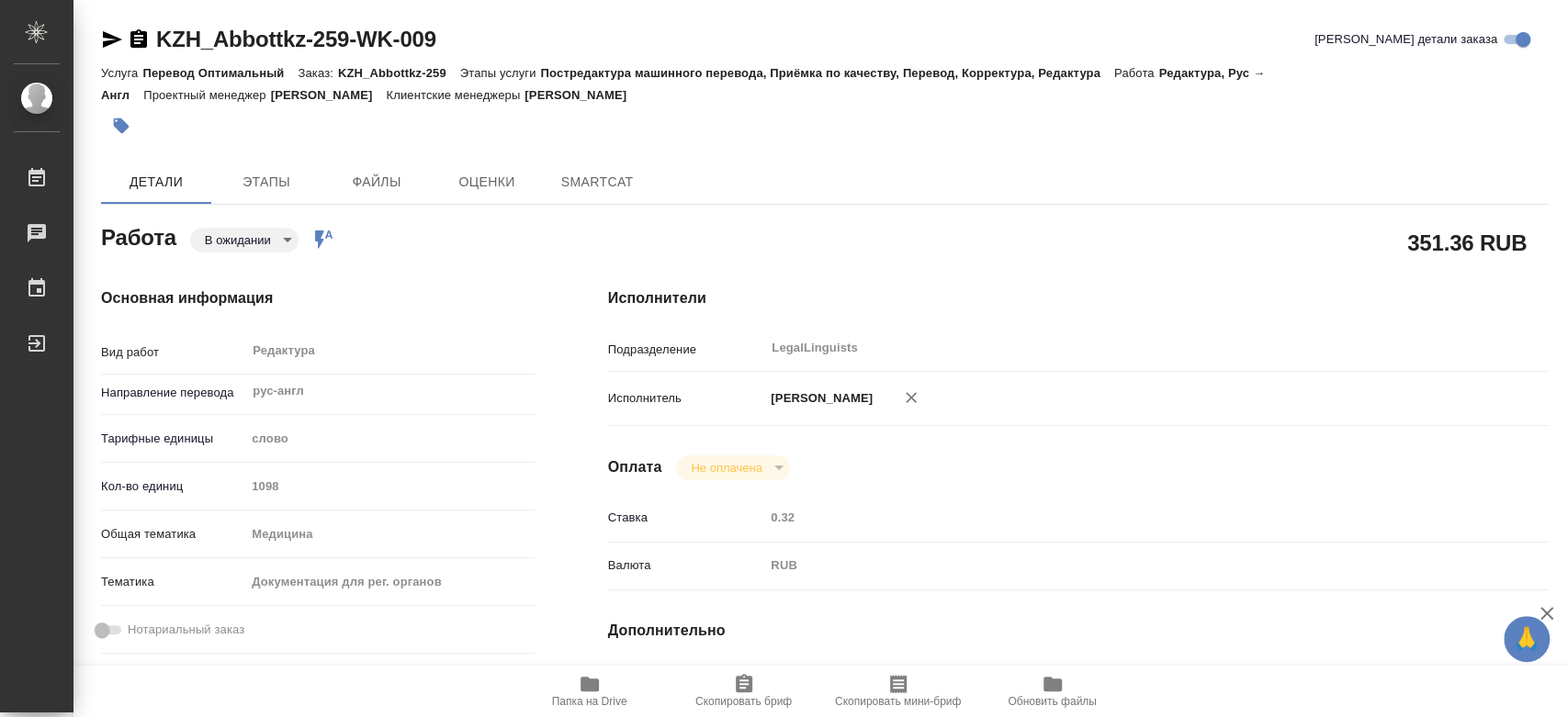
type textarea "x"
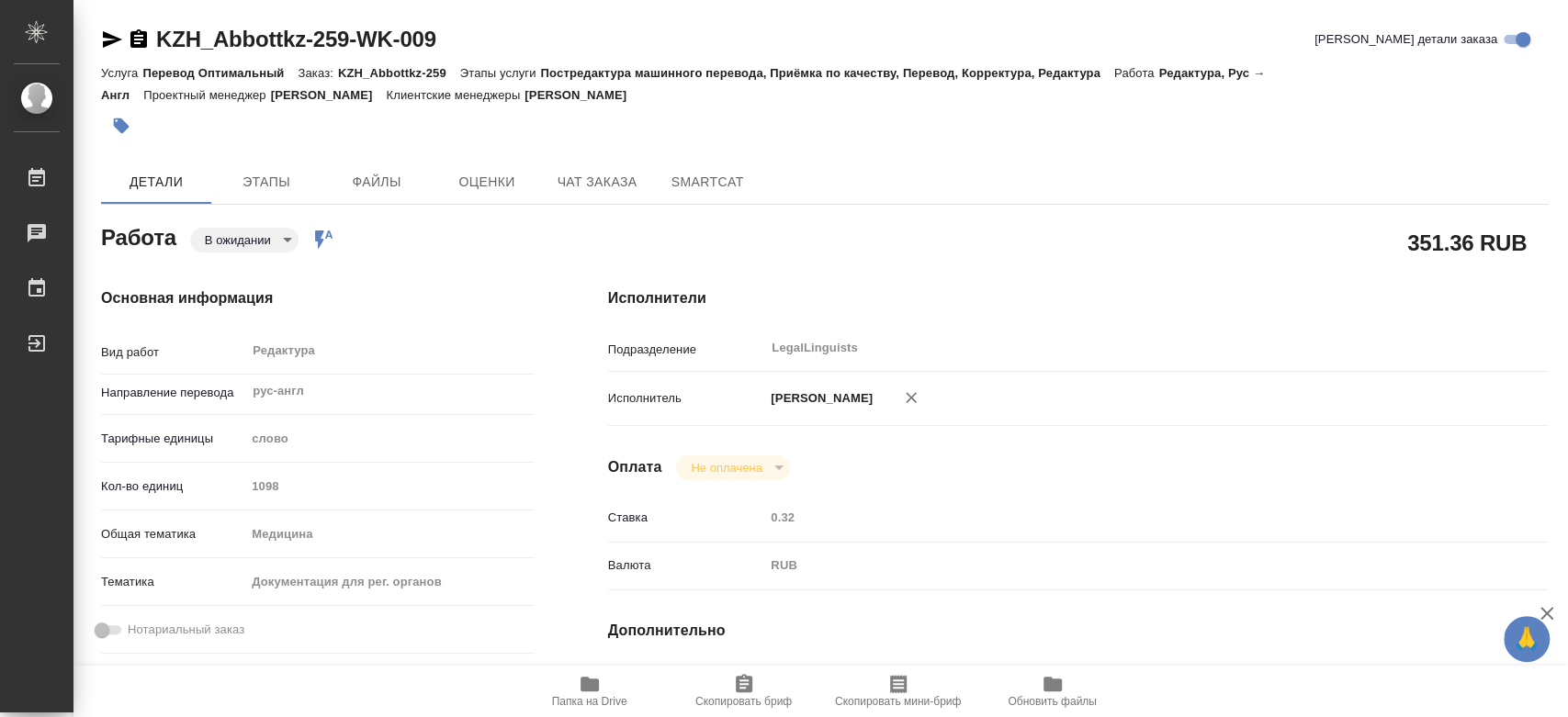
scroll to position [408, 0]
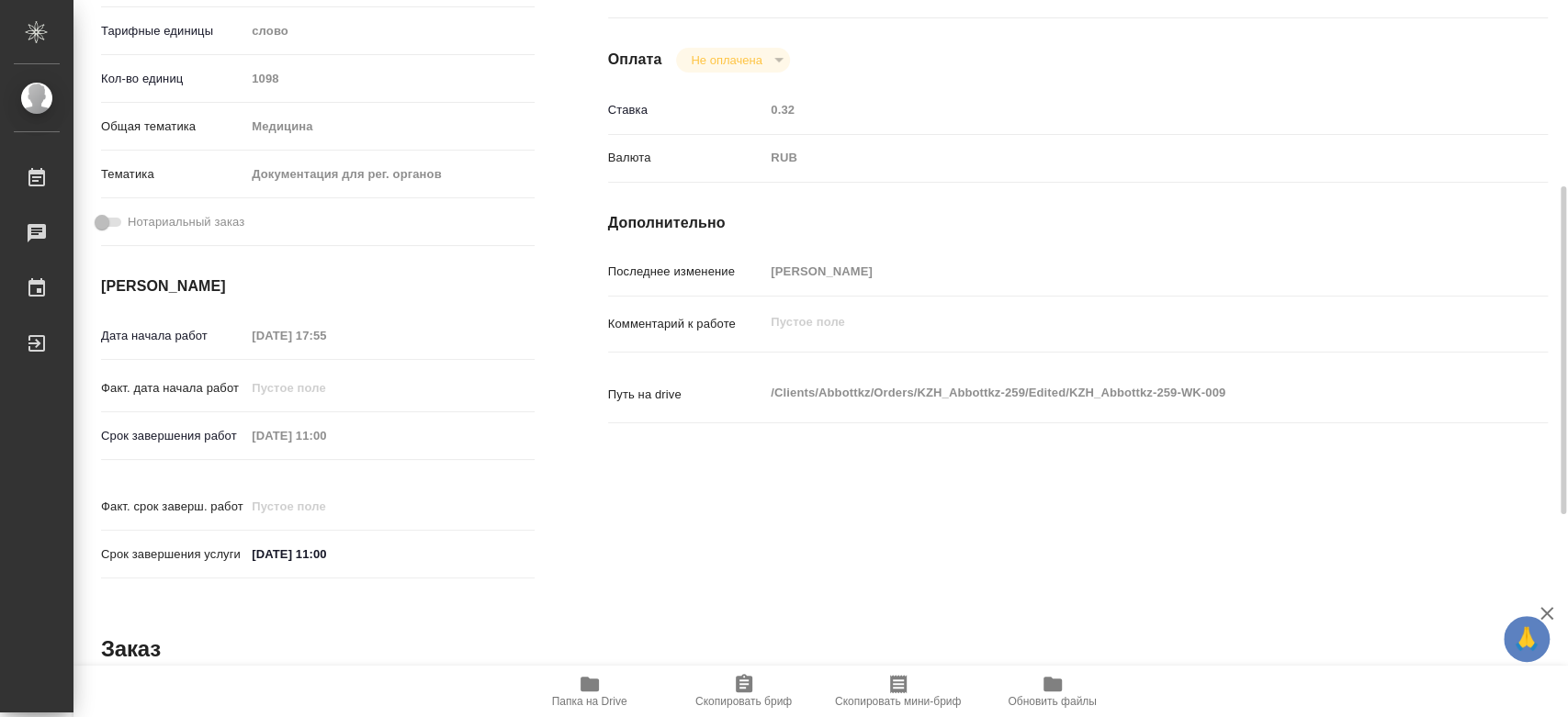
type textarea "x"
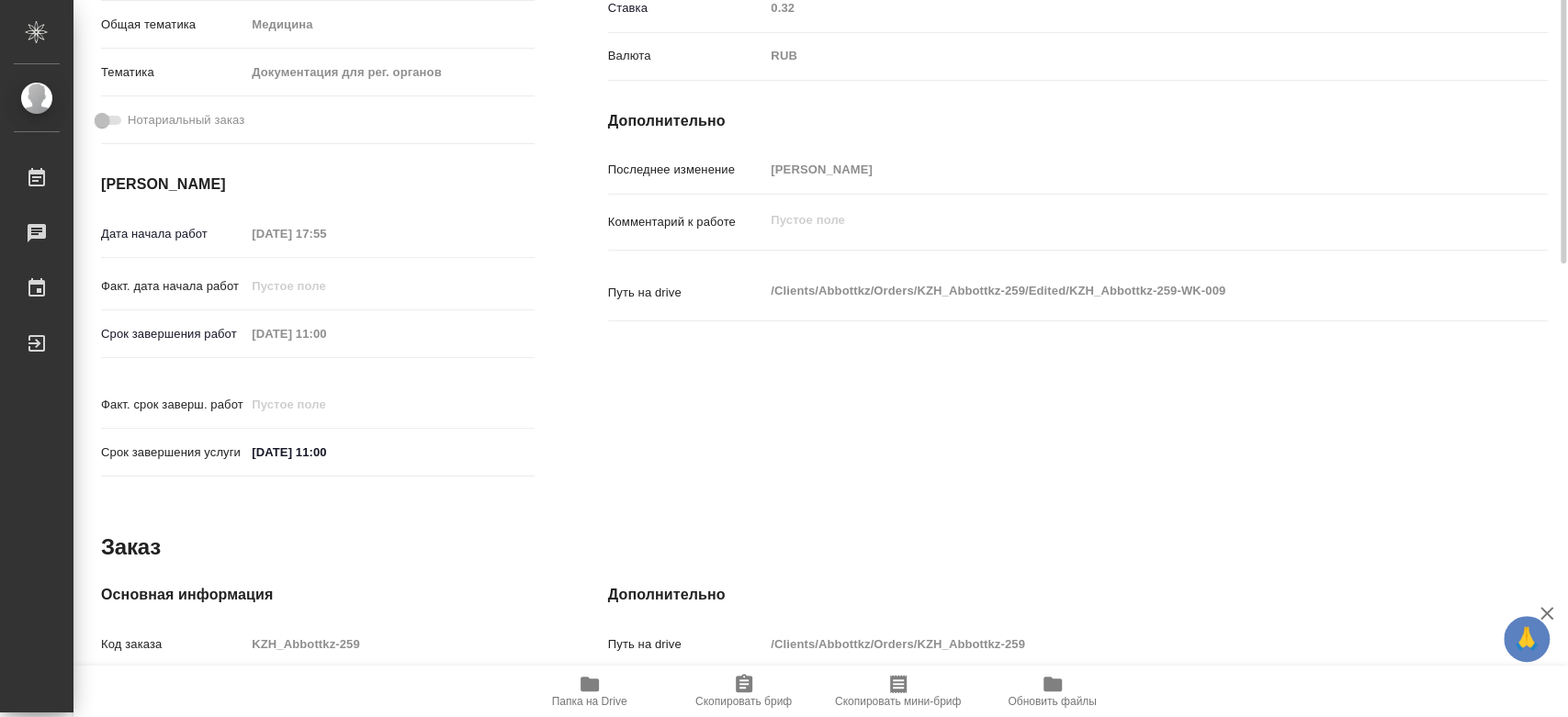
scroll to position [102, 0]
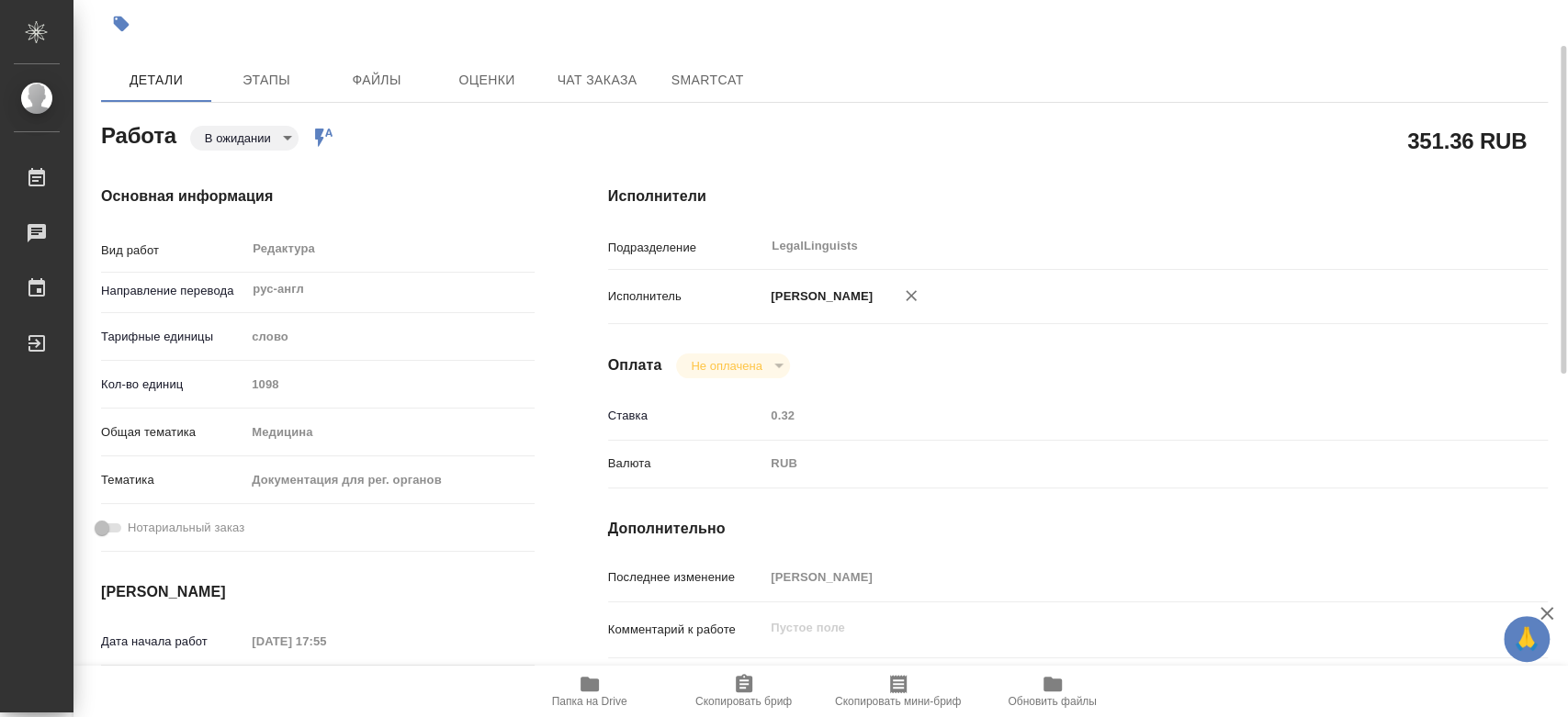
type textarea "x"
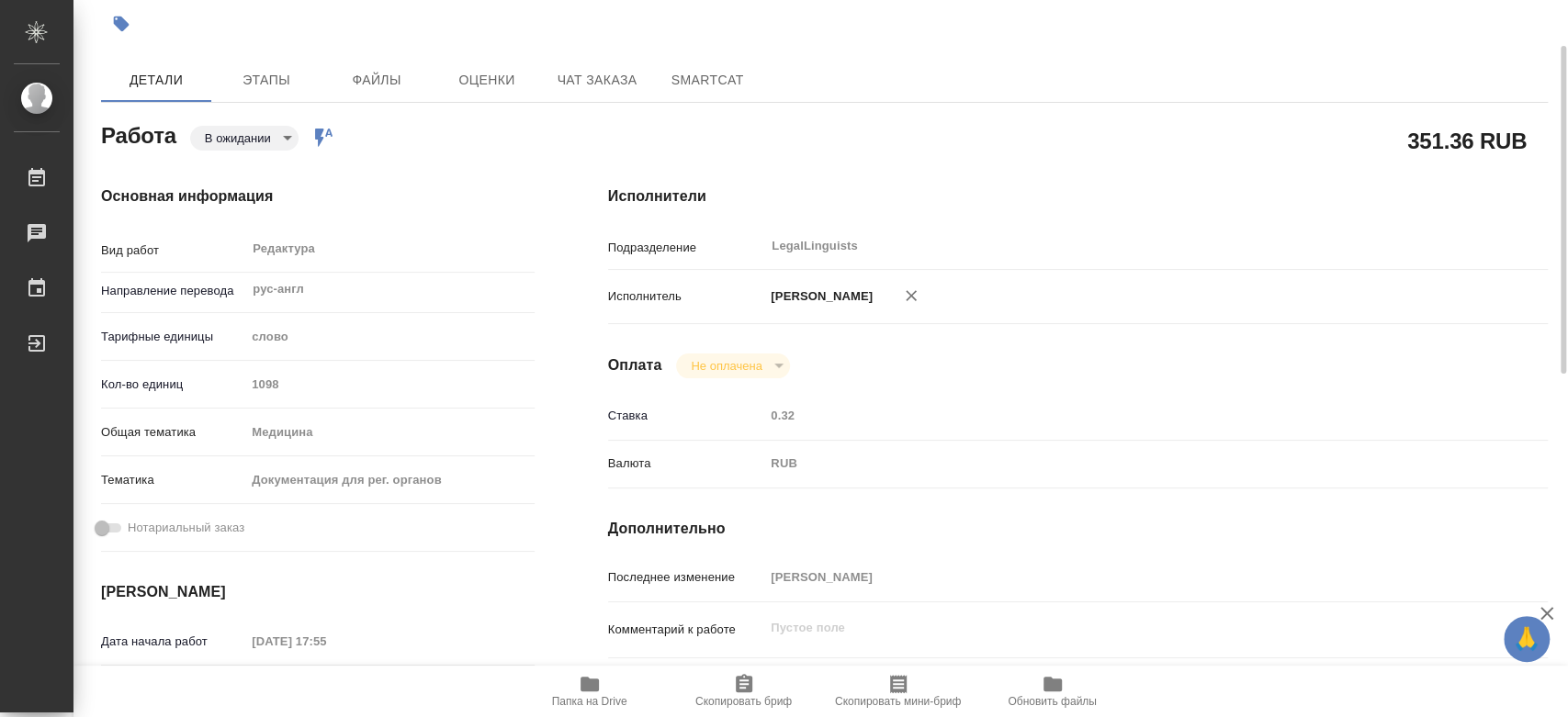
scroll to position [0, 0]
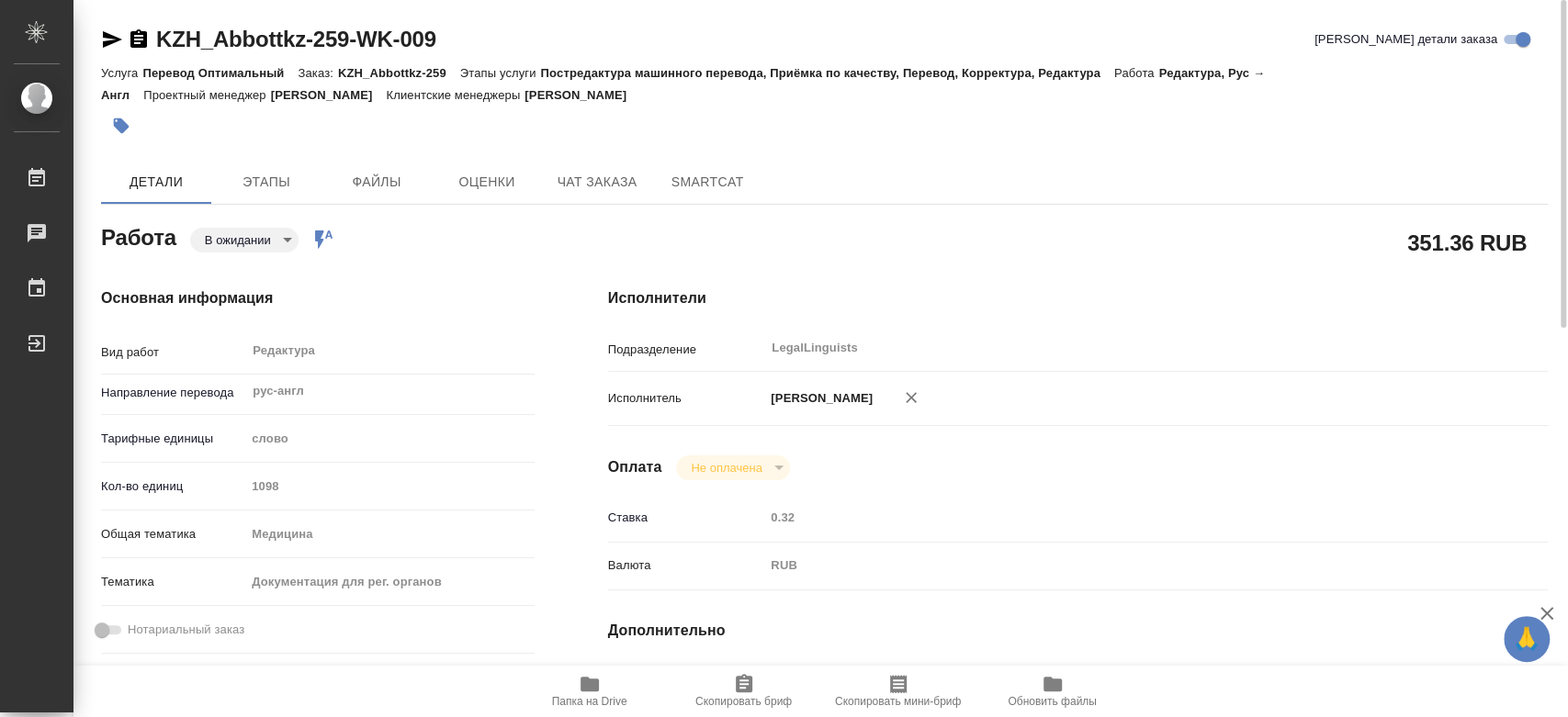
click at [265, 243] on body "🙏 .cls-1 fill:#fff; [PERSON_NAME] [PERSON_NAME] 0 Чаты График Выйти KZH_Abbottk…" at bounding box center [784, 358] width 1568 height 717
type textarea "x"
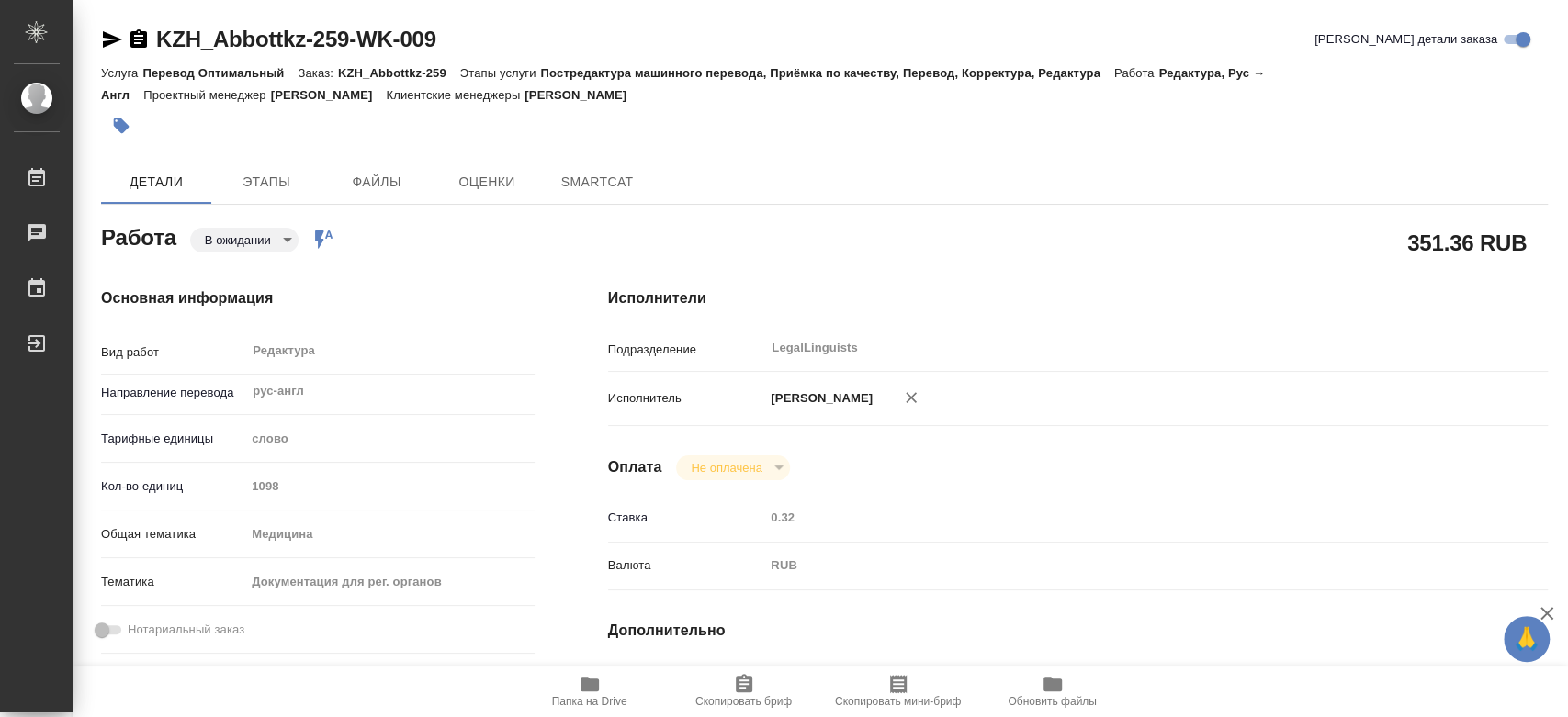
type textarea "x"
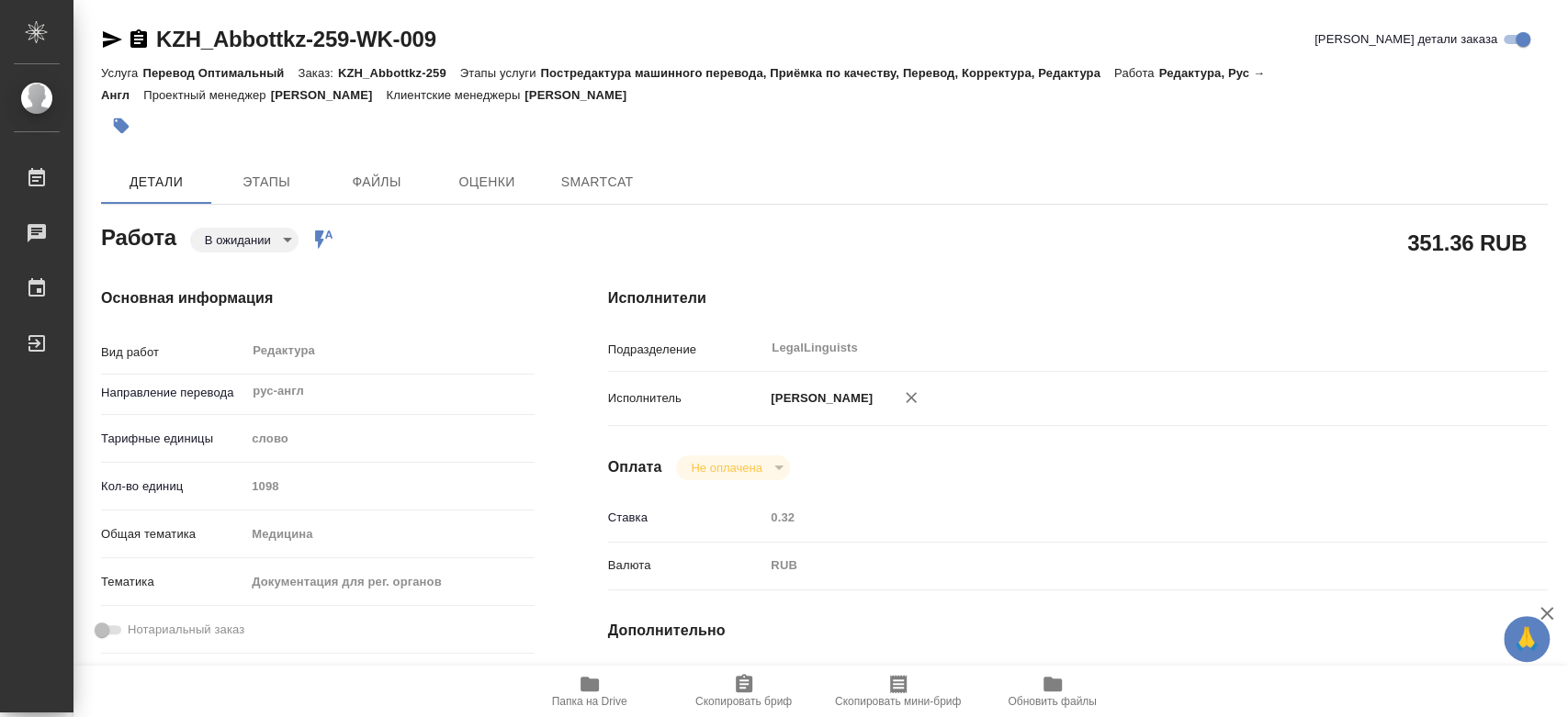
type textarea "x"
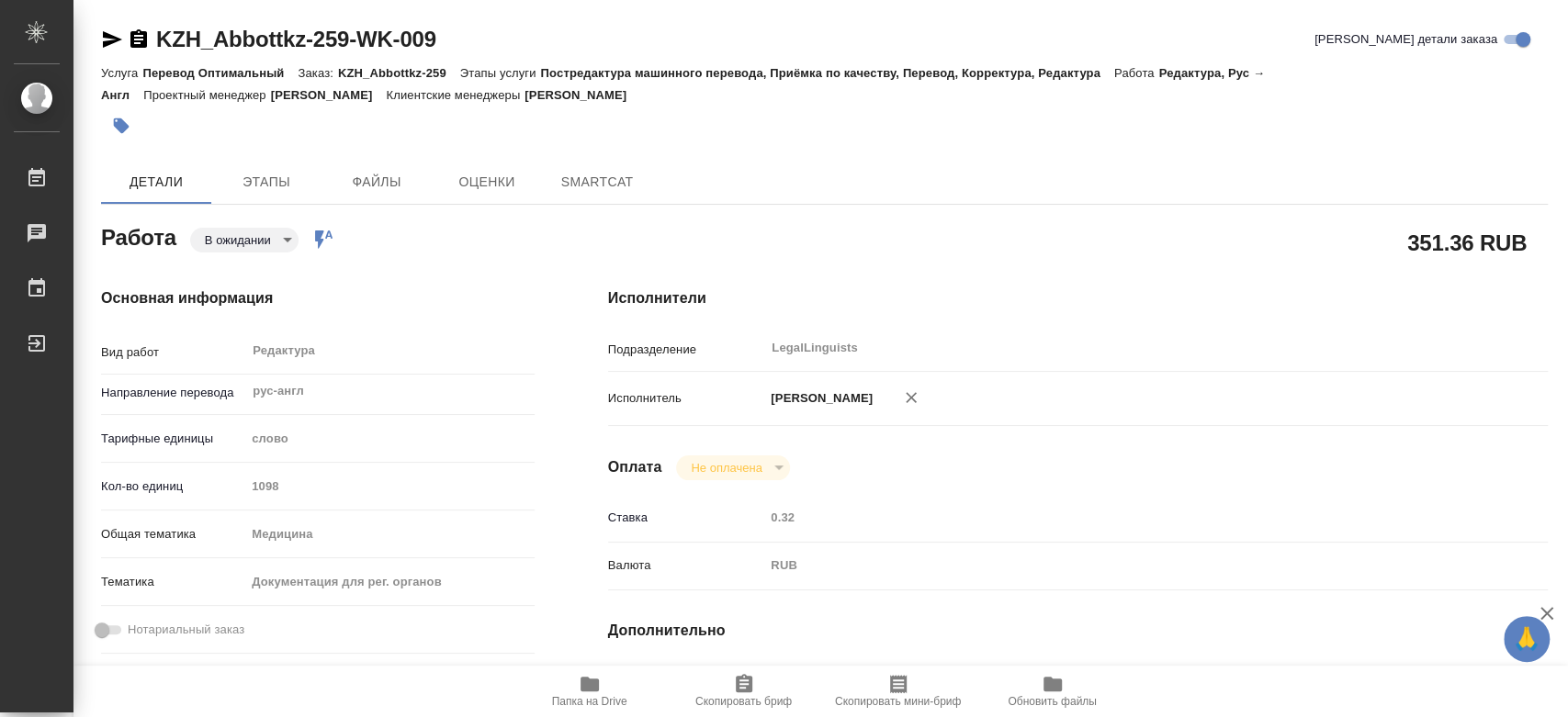
type textarea "x"
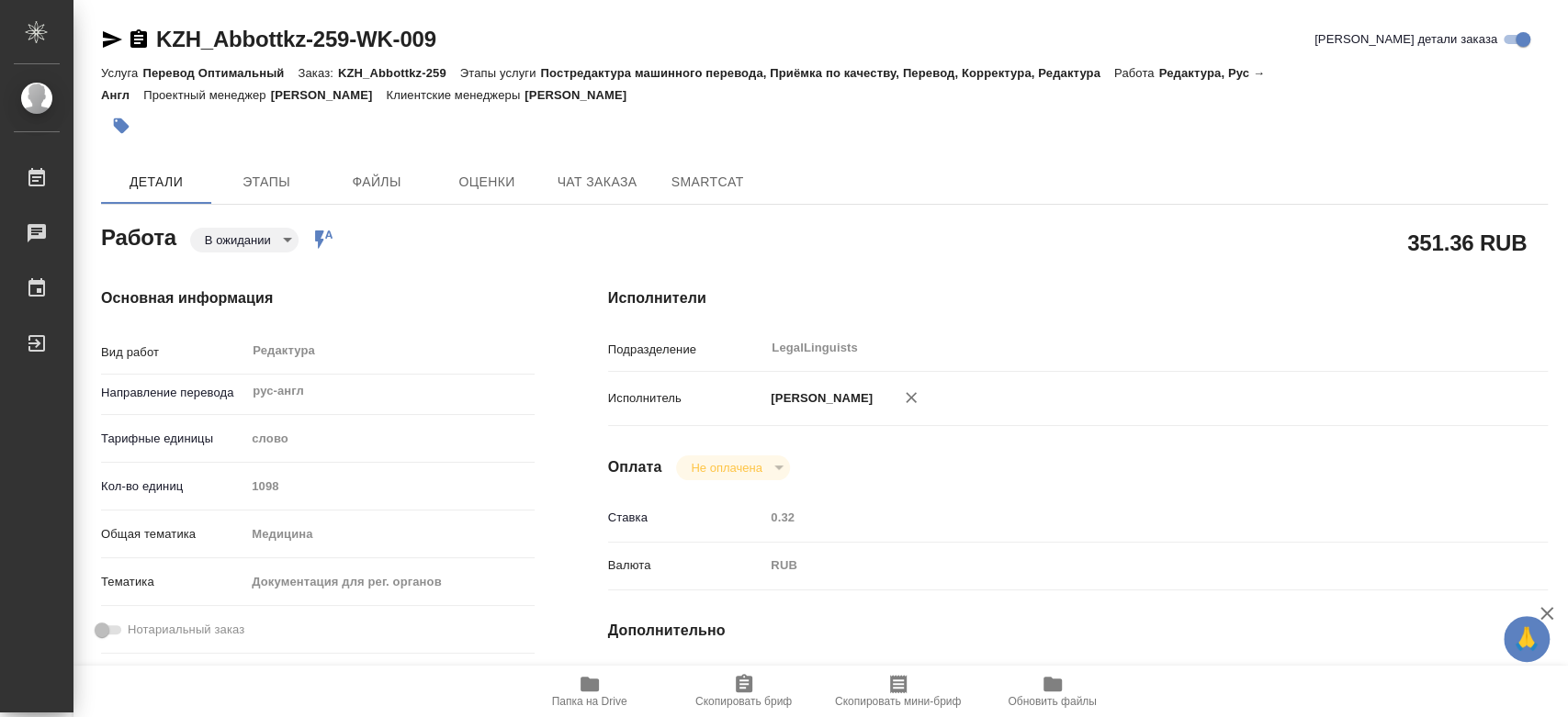
type textarea "x"
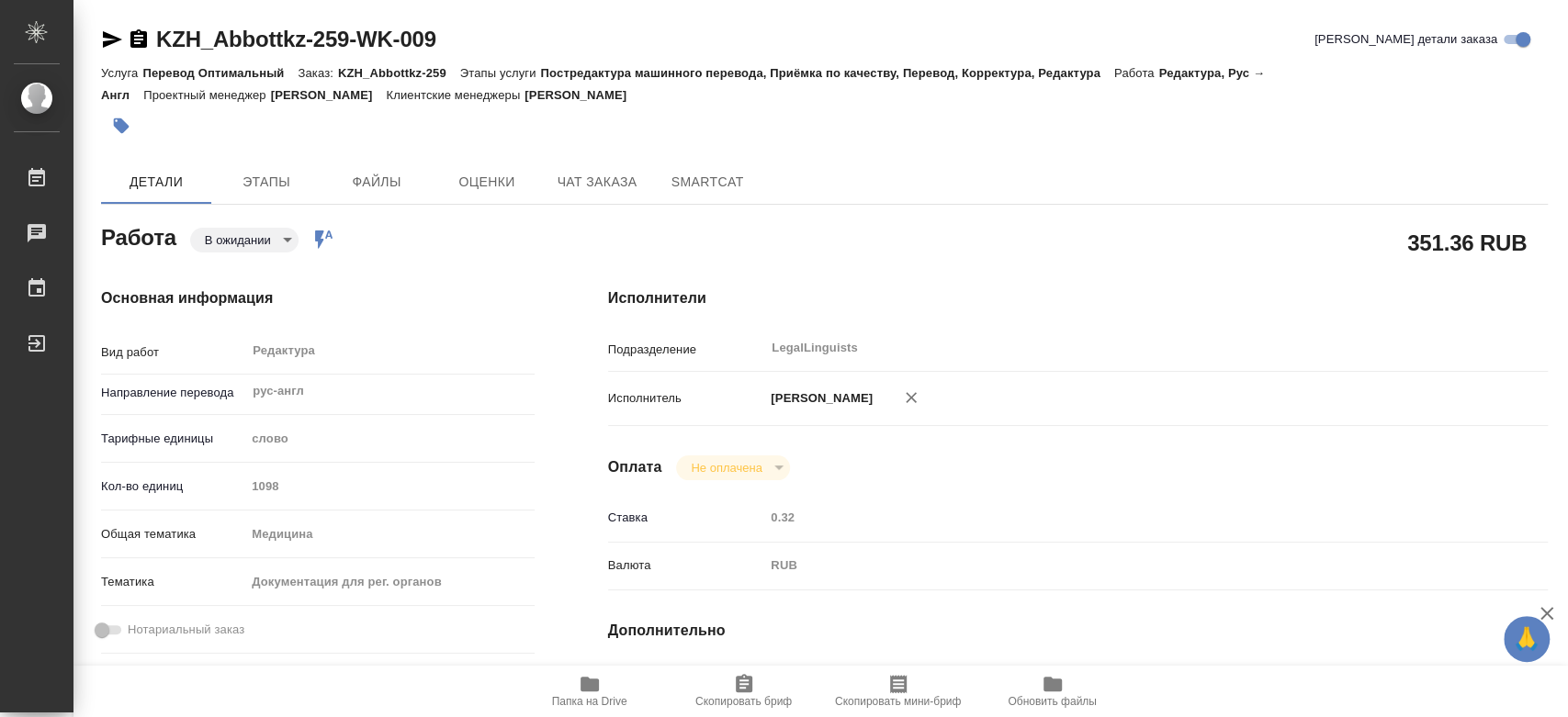
type textarea "x"
click at [715, 182] on span "SmartCat" at bounding box center [707, 183] width 89 height 23
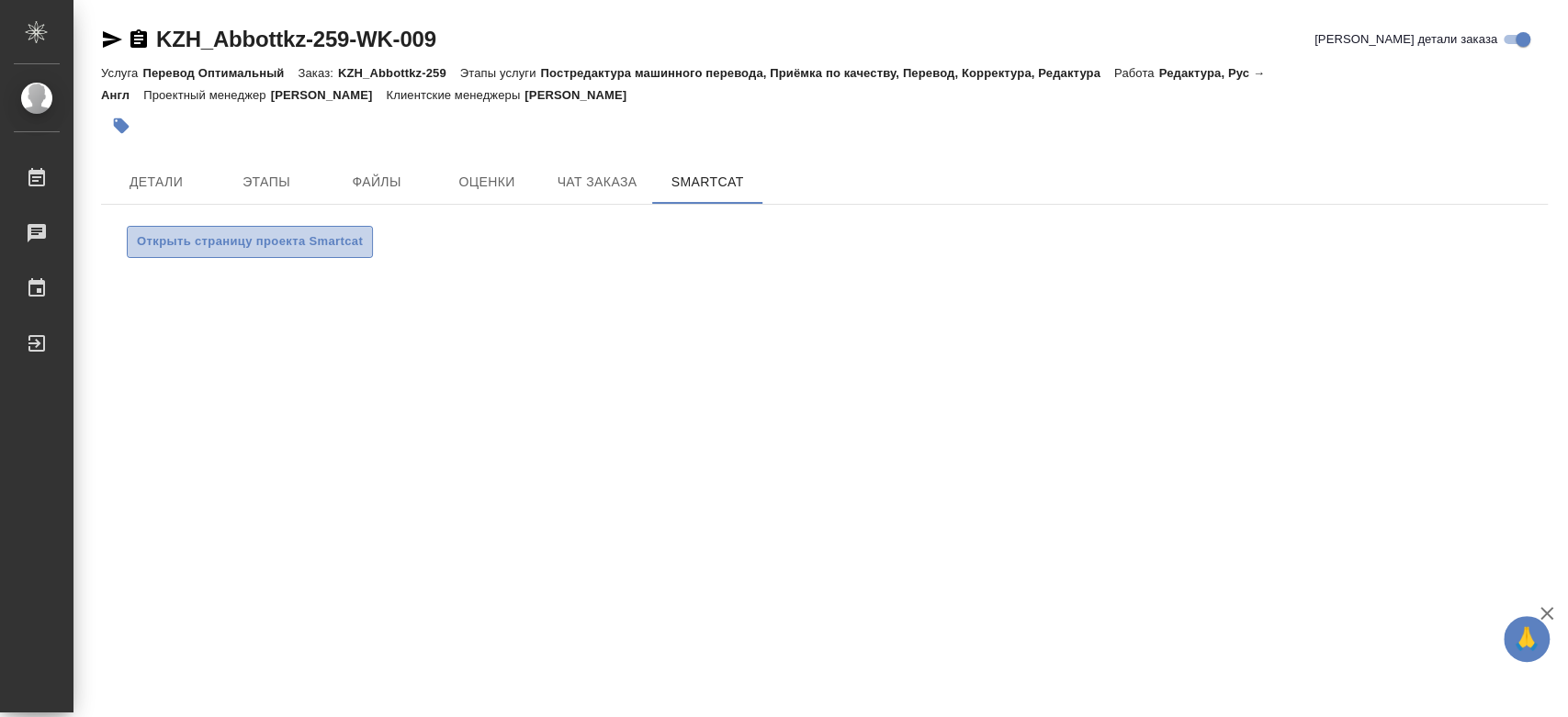
click at [304, 244] on span "Открыть страницу проекта Smartcat" at bounding box center [249, 243] width 226 height 21
